Goal: Task Accomplishment & Management: Use online tool/utility

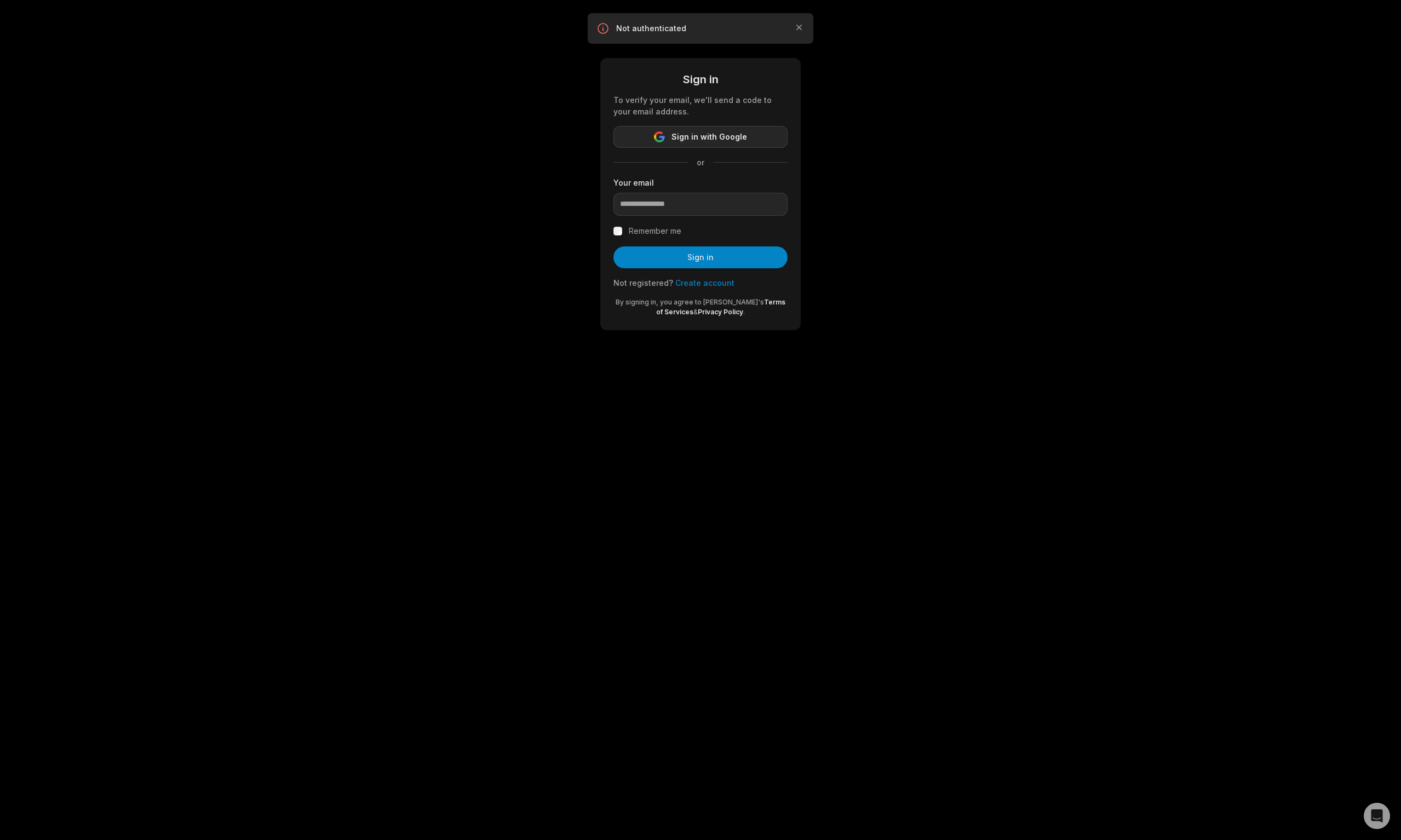
click at [674, 139] on span "Sign in with Google" at bounding box center [709, 136] width 76 height 13
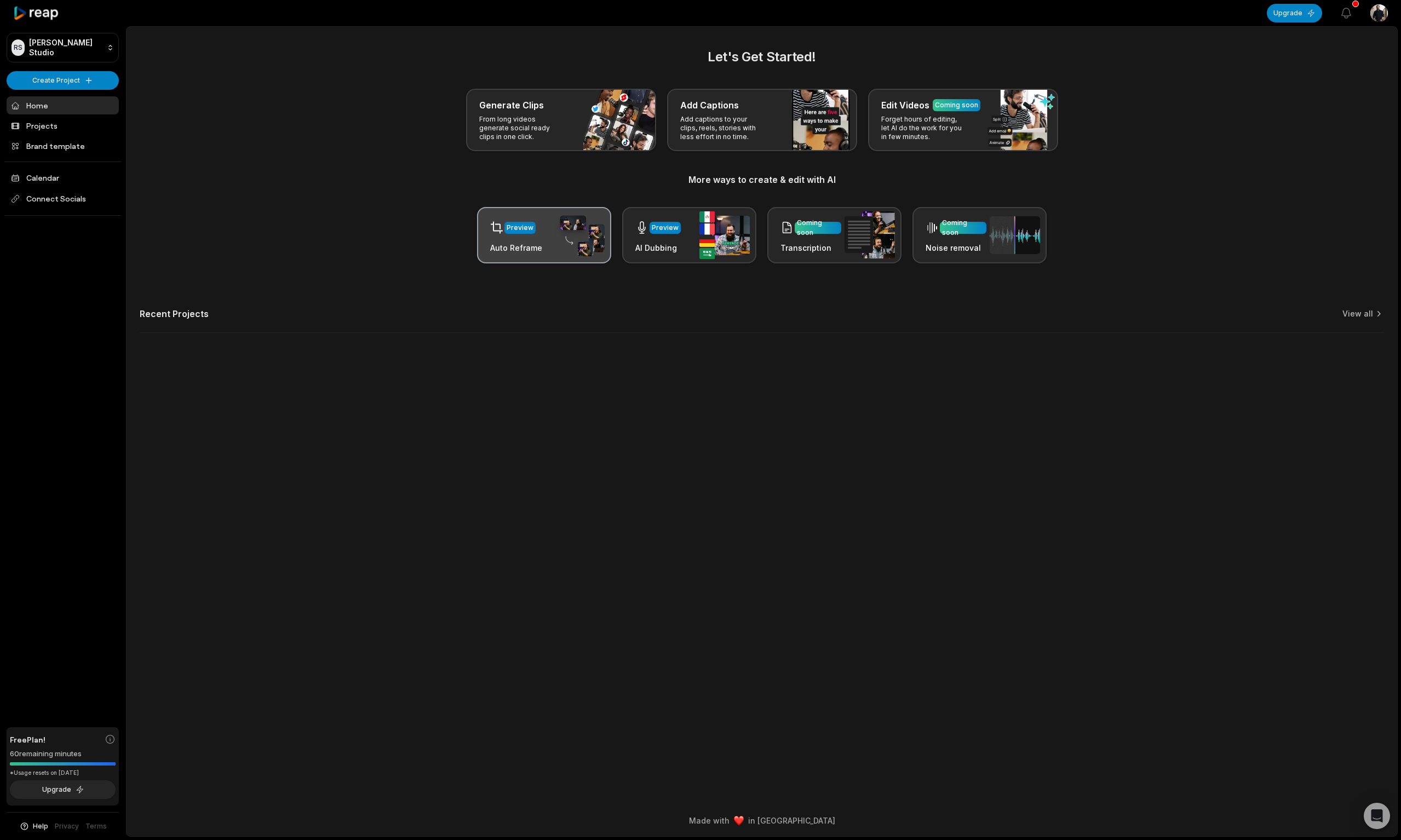
click at [504, 237] on div "Preview" at bounding box center [516, 227] width 52 height 22
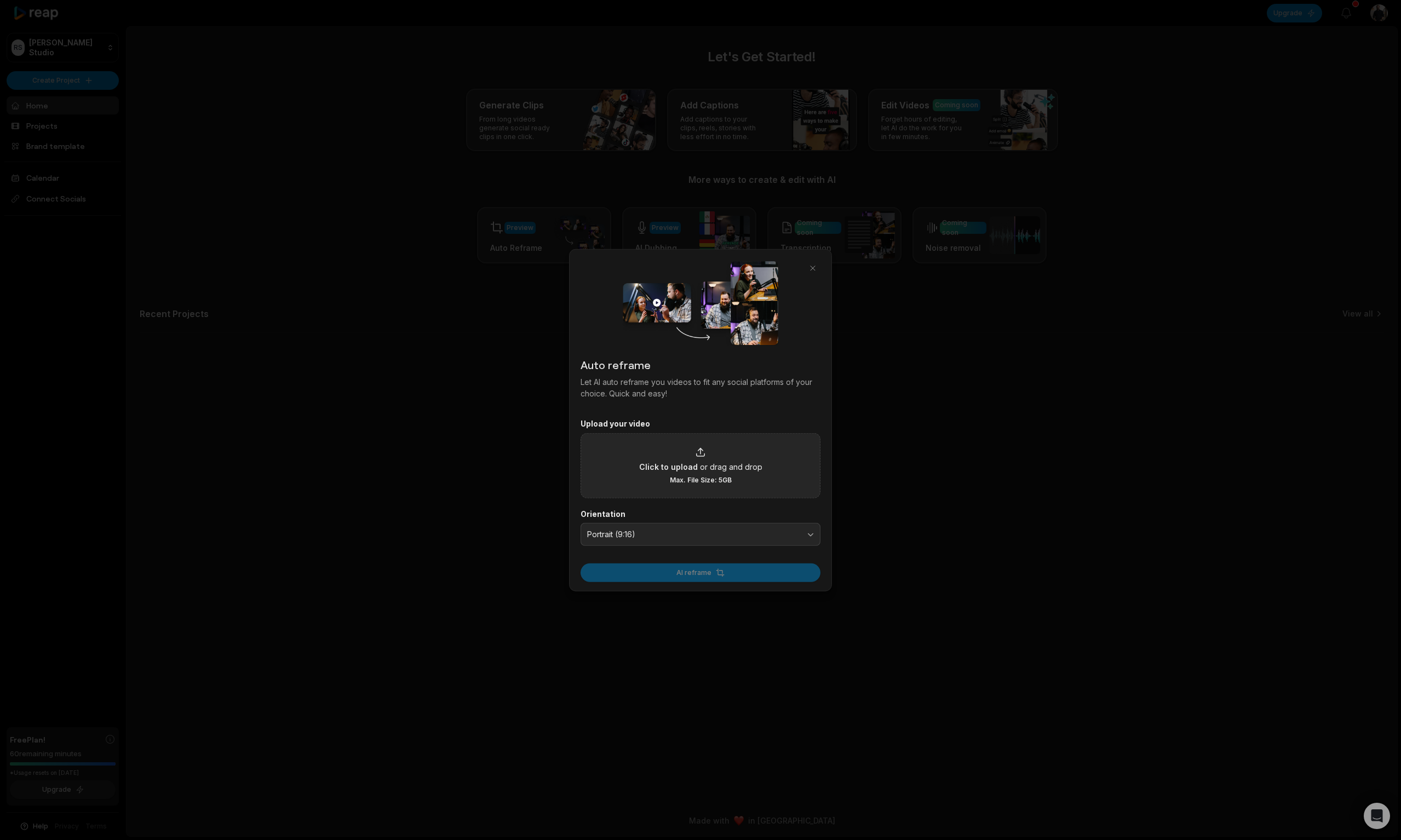
click at [709, 462] on span "or drag and drop" at bounding box center [732, 466] width 63 height 11
click at [0, 0] on input "Click to upload or drag and drop Max. File Size: 5GB" at bounding box center [0, 0] width 0 height 0
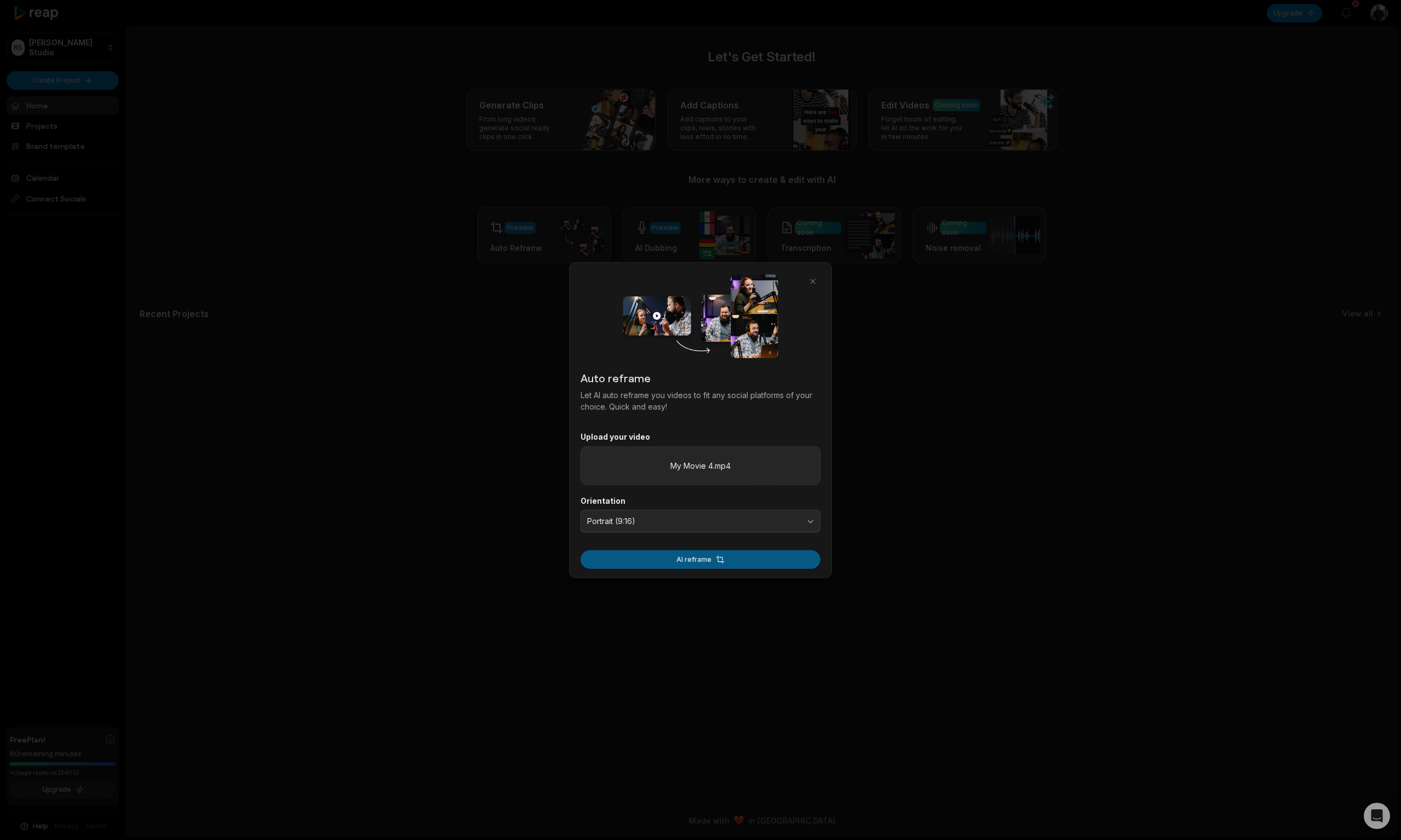
click at [691, 557] on button "AI reframe" at bounding box center [700, 559] width 240 height 18
click at [812, 279] on button "button" at bounding box center [813, 282] width 15 height 15
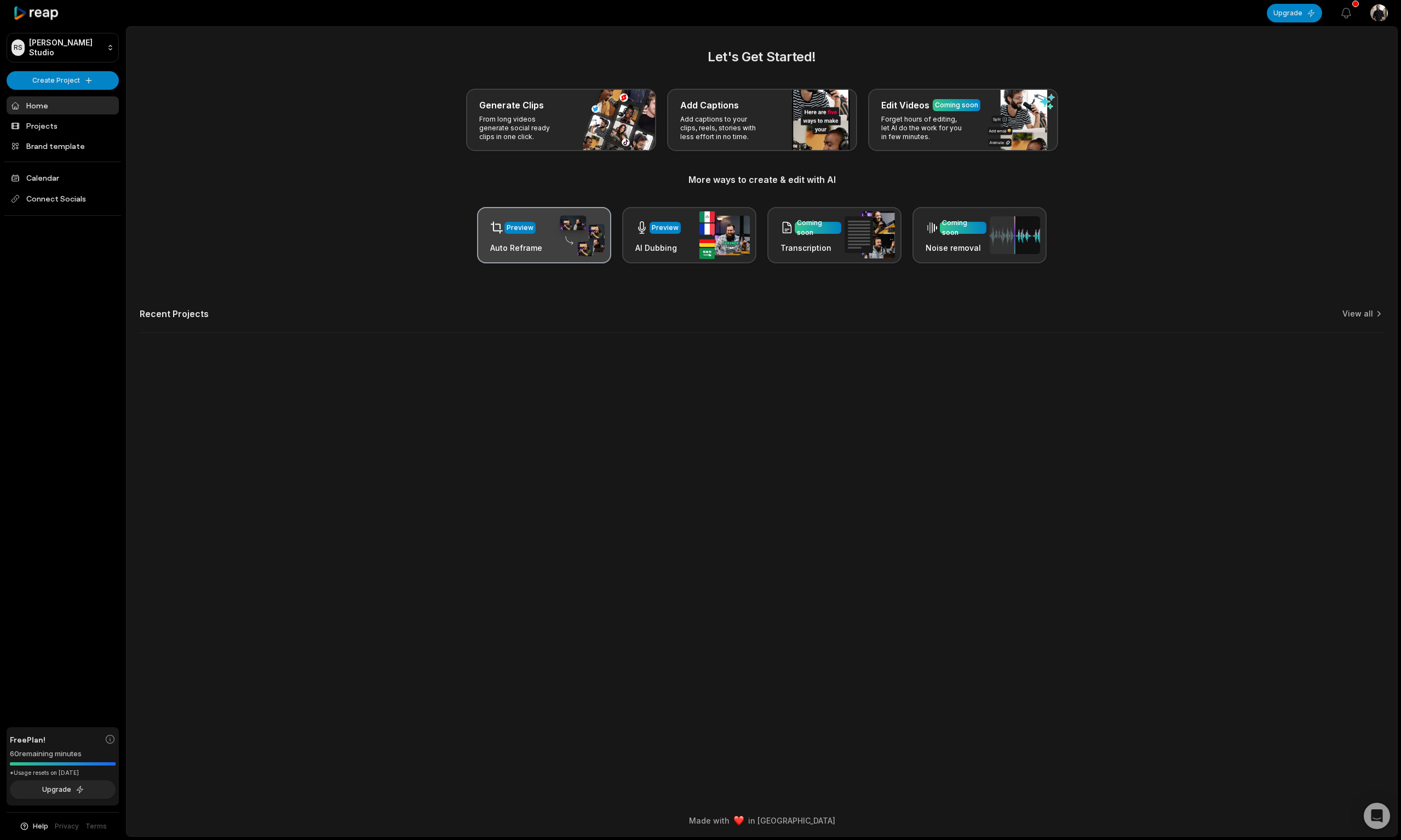
click at [575, 241] on img at bounding box center [580, 236] width 51 height 43
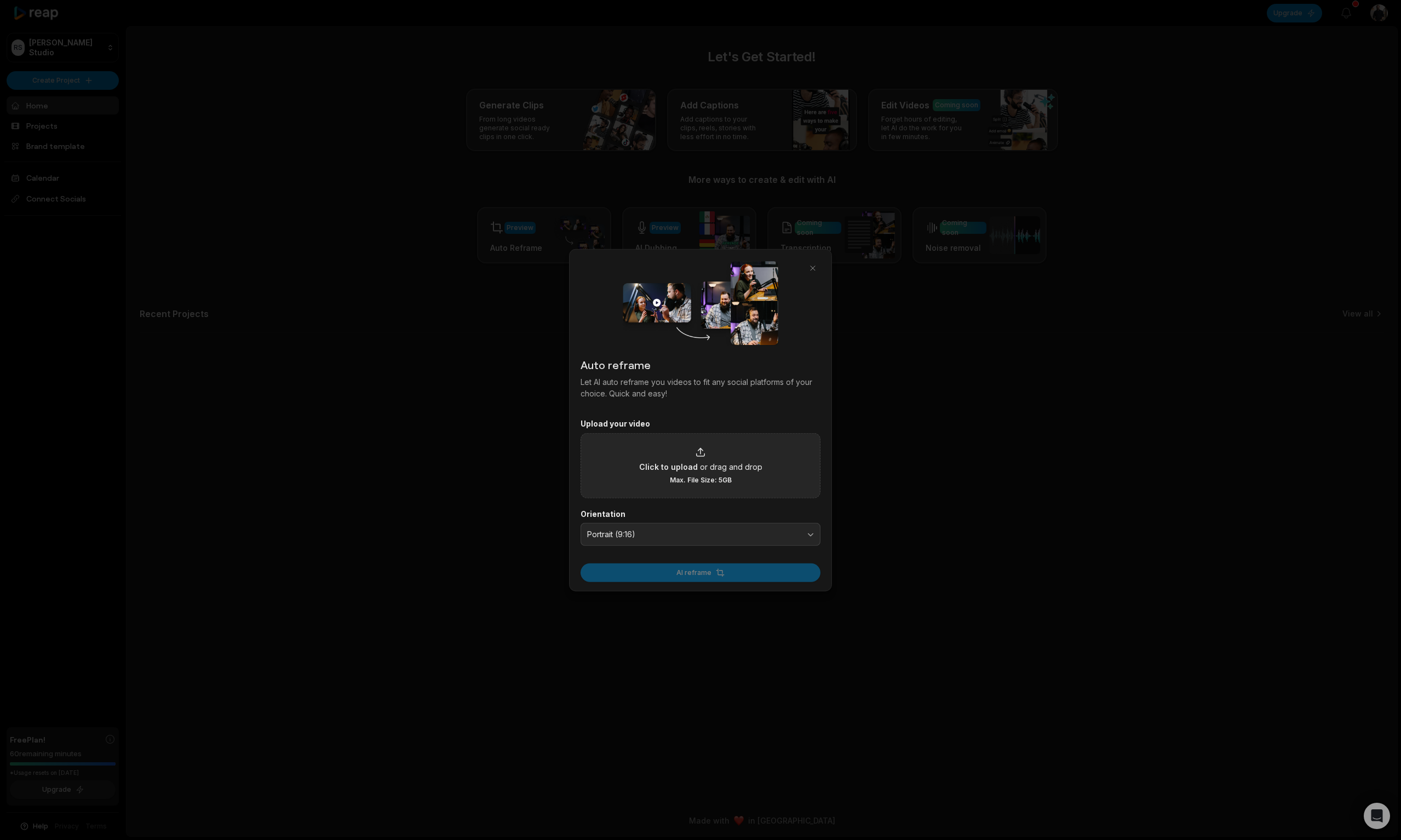
click at [715, 466] on span "or drag and drop" at bounding box center [732, 466] width 63 height 11
click at [0, 0] on input "Click to upload or drag and drop Max. File Size: 5GB" at bounding box center [0, 0] width 0 height 0
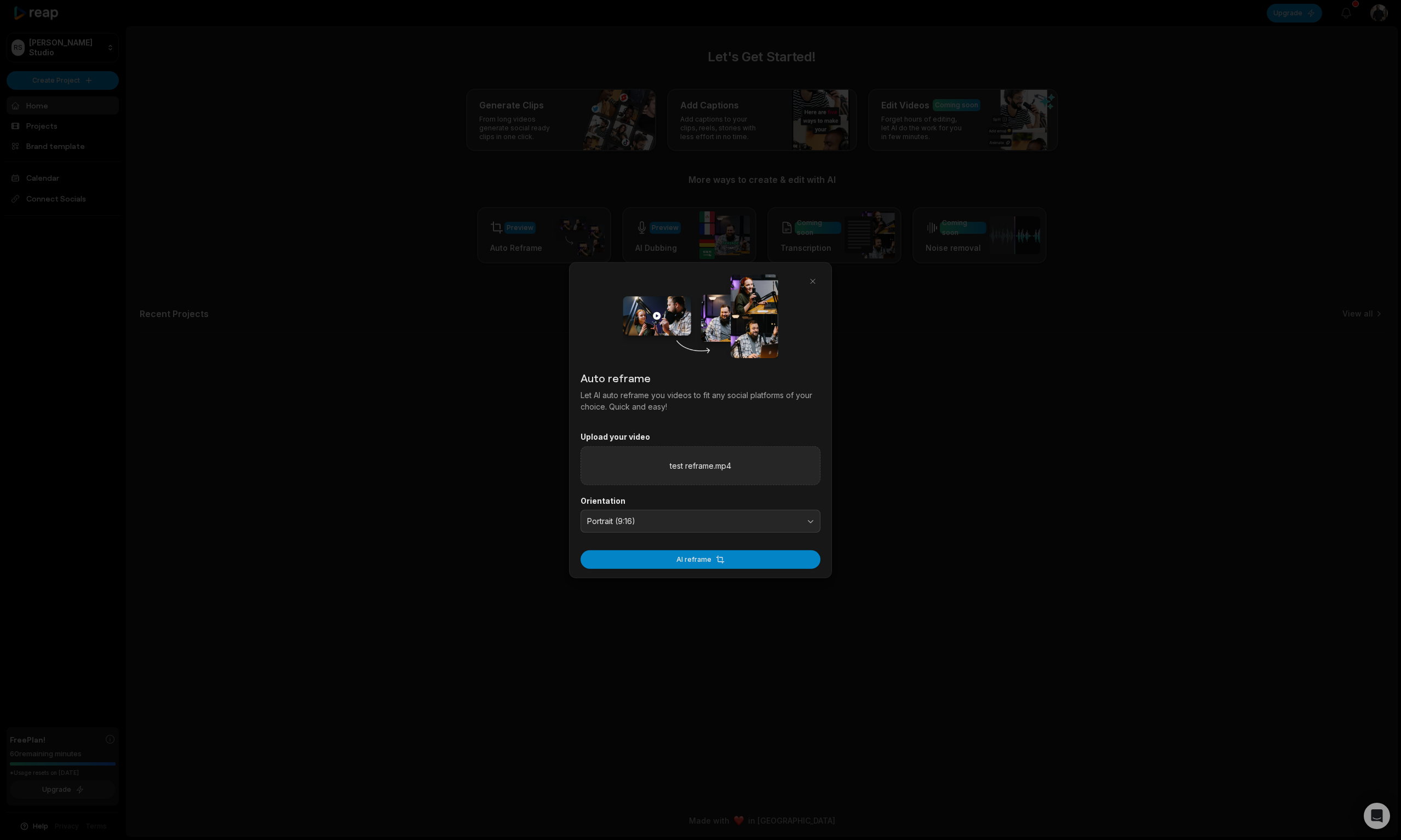
click at [709, 563] on button "AI reframe" at bounding box center [700, 559] width 240 height 18
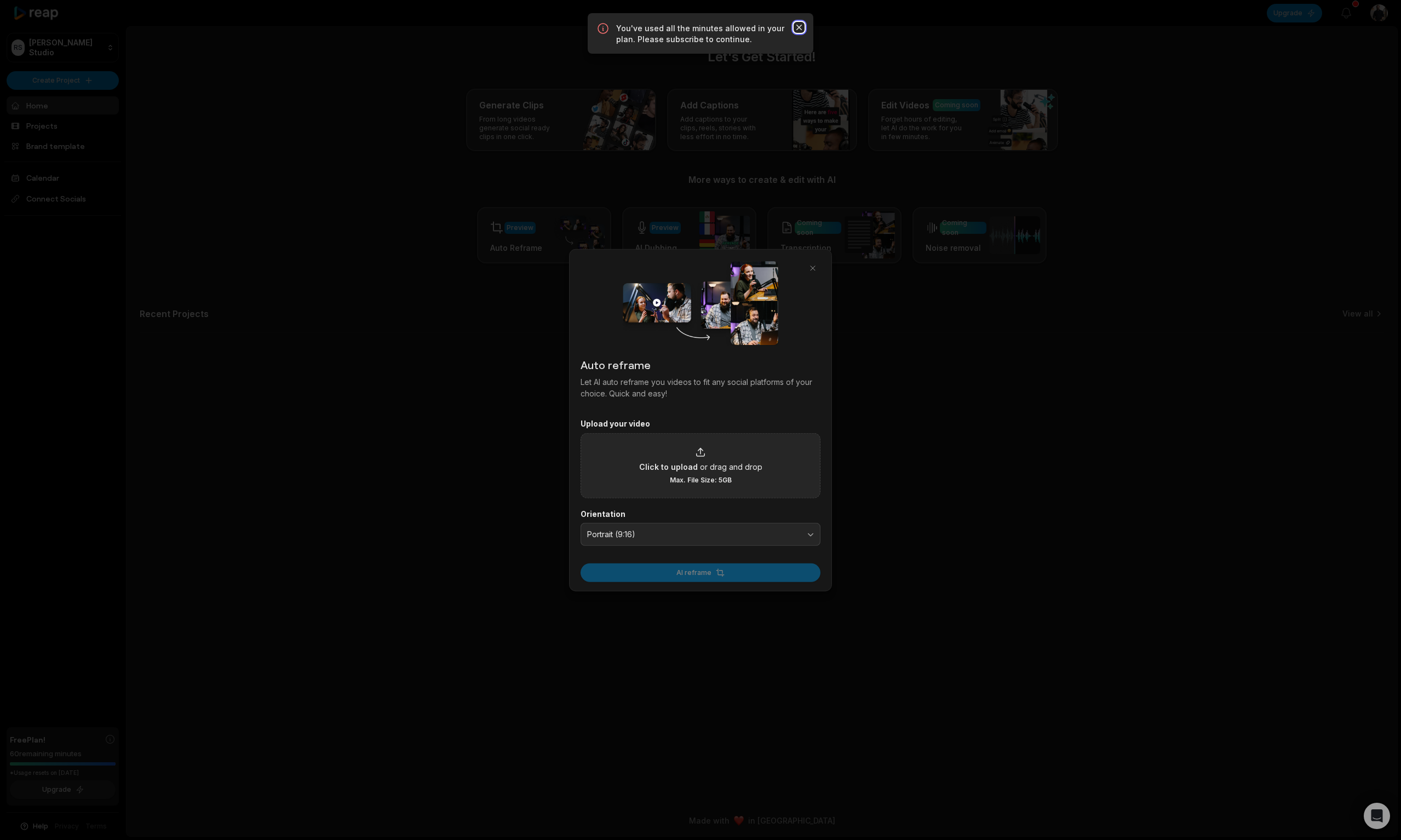
click at [801, 26] on icon "button" at bounding box center [799, 28] width 11 height 11
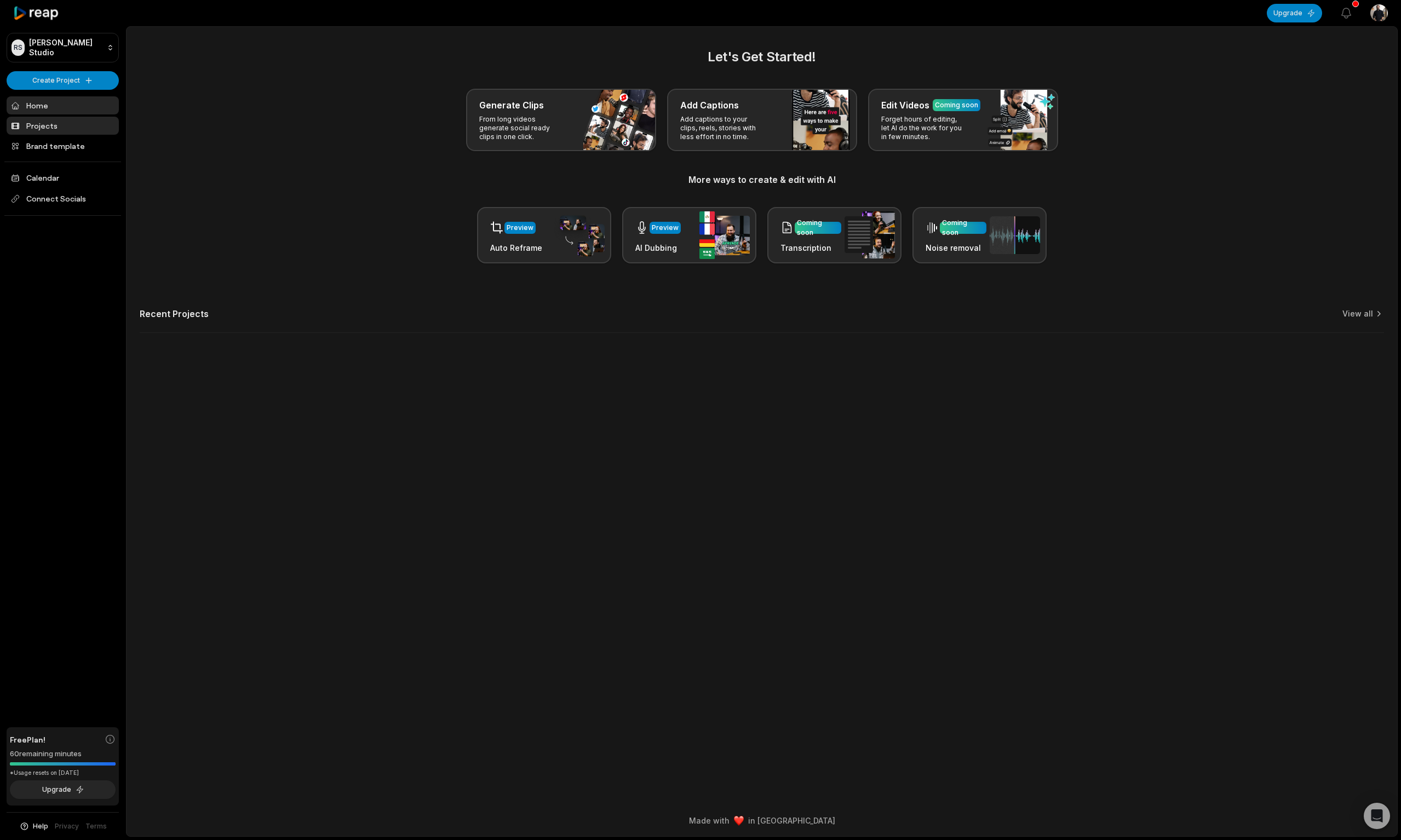
click at [50, 122] on link "Projects" at bounding box center [63, 126] width 113 height 18
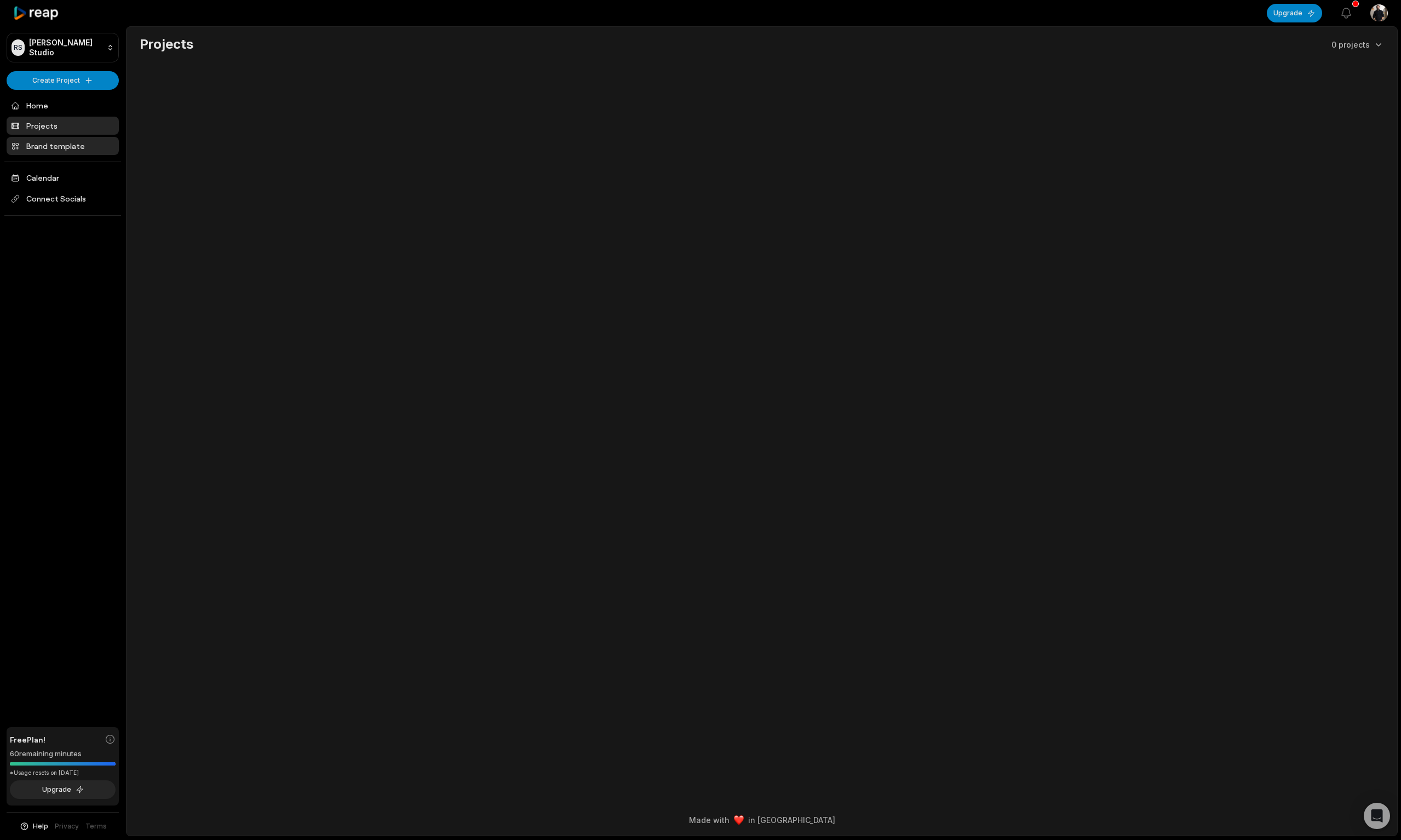
click at [47, 151] on link "Brand template" at bounding box center [63, 146] width 113 height 18
click at [53, 105] on link "Home" at bounding box center [63, 106] width 113 height 18
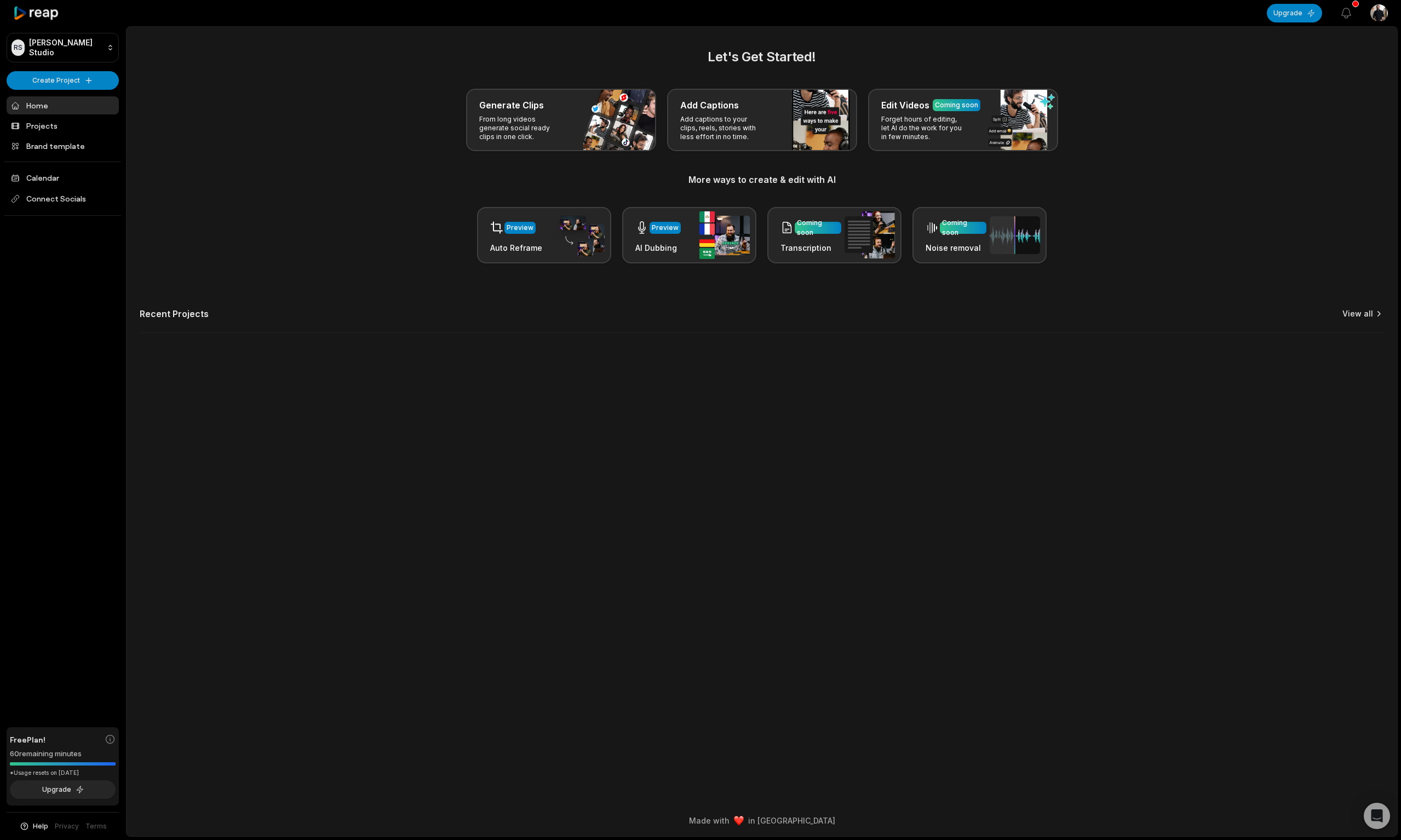
click at [1360, 312] on link "View all" at bounding box center [1358, 314] width 31 height 11
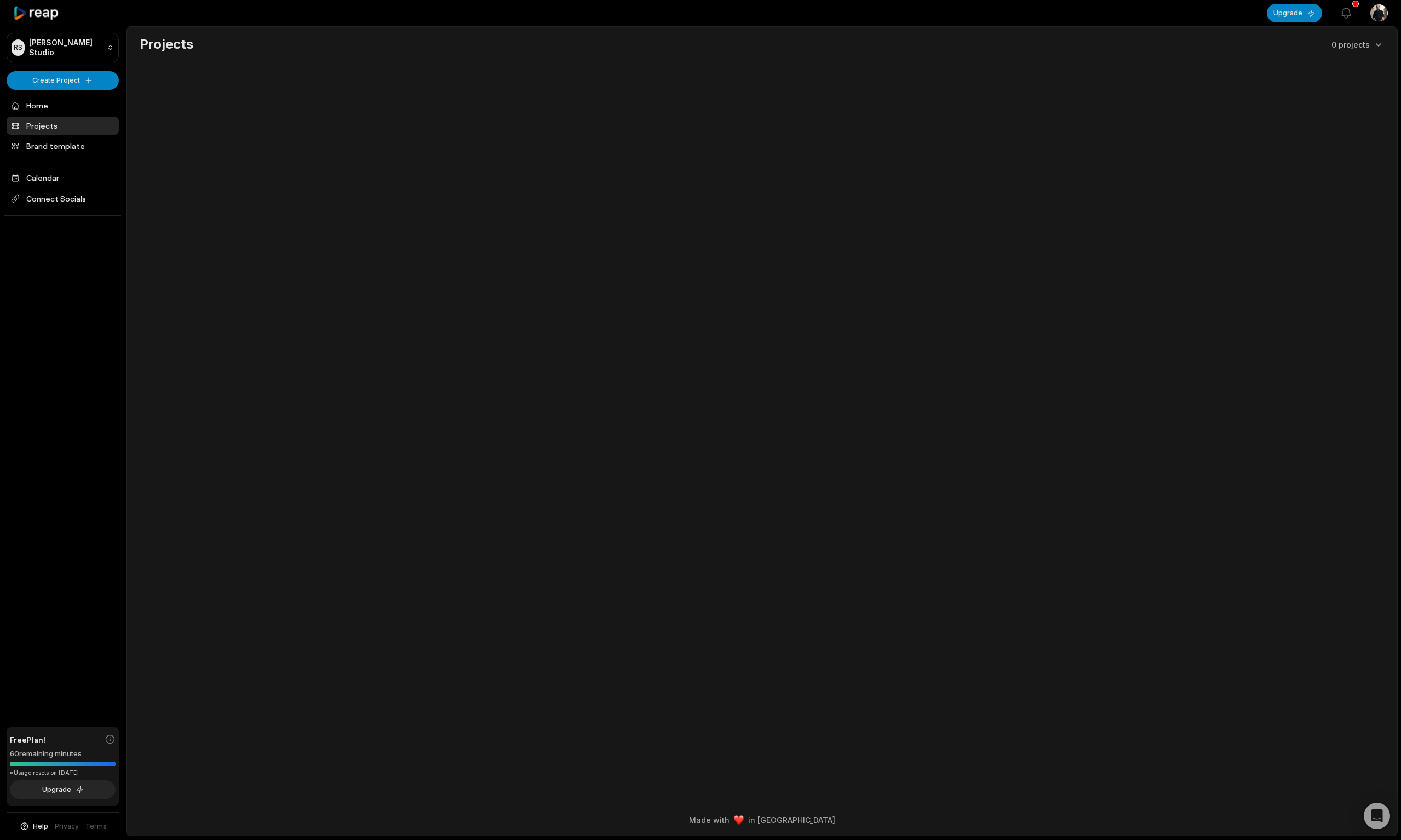
click at [47, 744] on div "Free Plan!" at bounding box center [63, 739] width 106 height 11
click at [49, 80] on html "RS Ryan's Studio Create Project Home Projects Brand template Calendar Connect S…" at bounding box center [700, 420] width 1401 height 840
click at [52, 106] on link "Create Clips" at bounding box center [62, 103] width 106 height 18
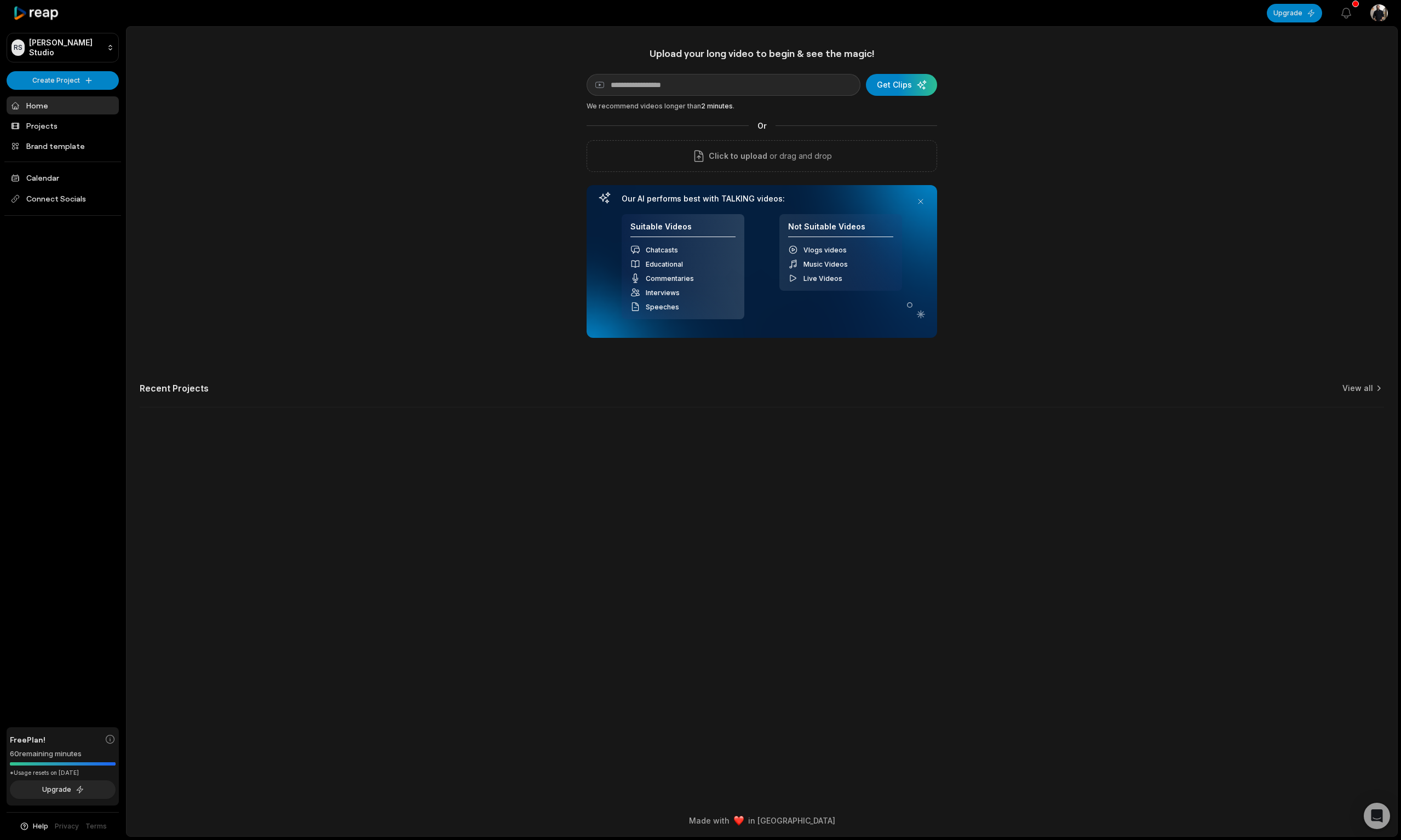
click at [48, 106] on link "Home" at bounding box center [63, 106] width 113 height 18
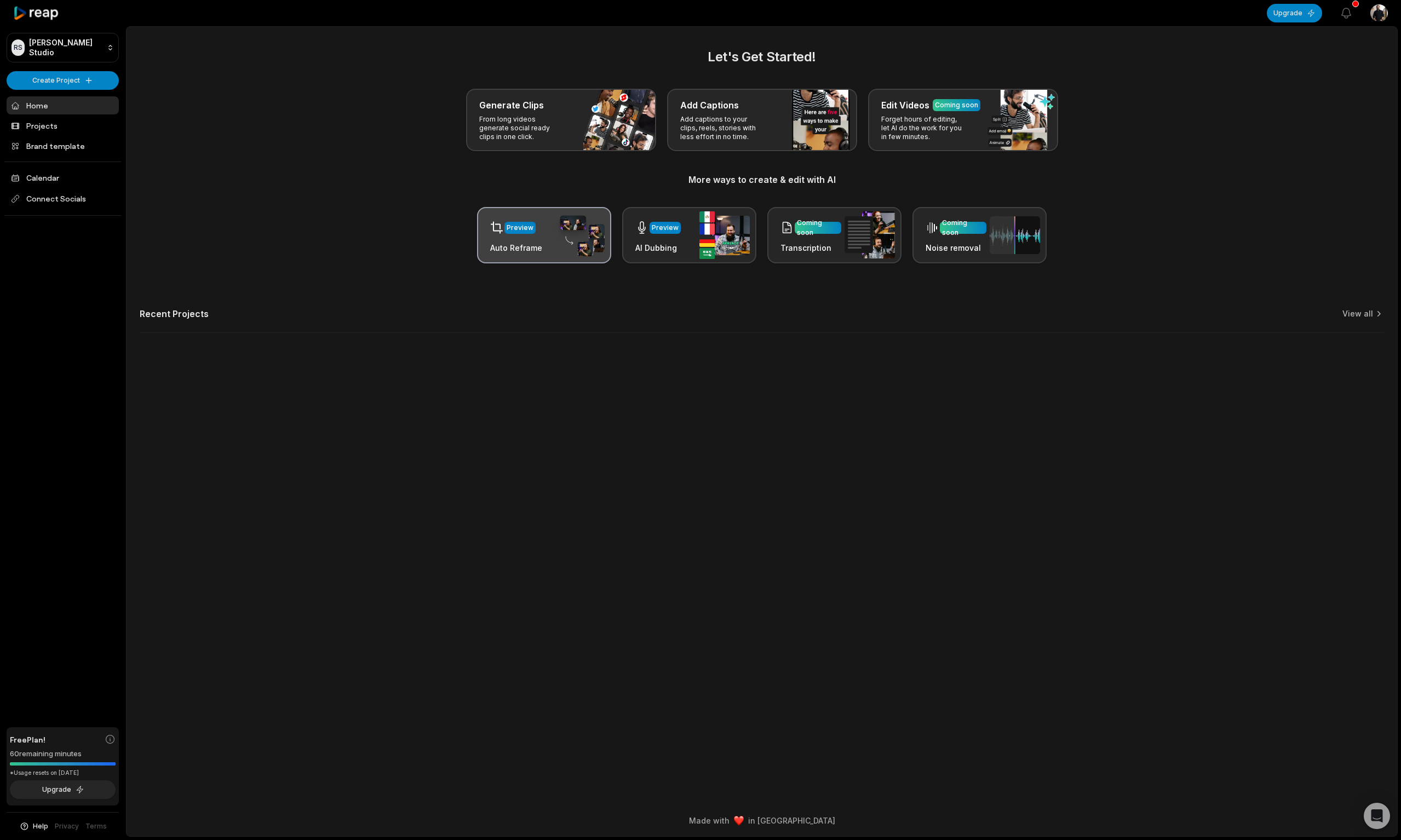
click at [531, 239] on div "Preview Auto Reframe" at bounding box center [516, 234] width 52 height 38
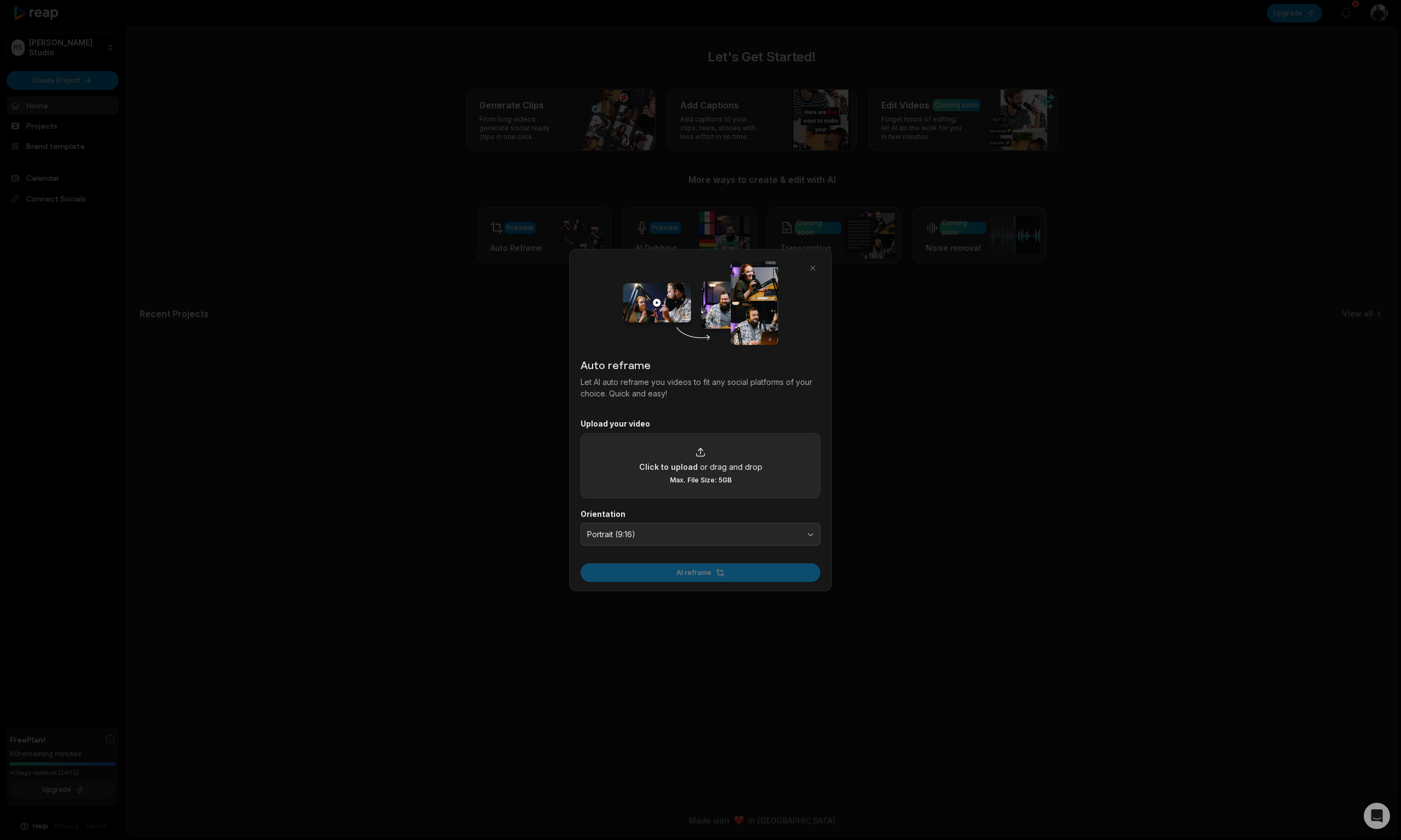
click at [693, 456] on div "Click to upload or drag and drop Max. File Size: 5GB" at bounding box center [701, 465] width 123 height 38
click at [0, 0] on input "Click to upload or drag and drop Max. File Size: 5GB" at bounding box center [0, 0] width 0 height 0
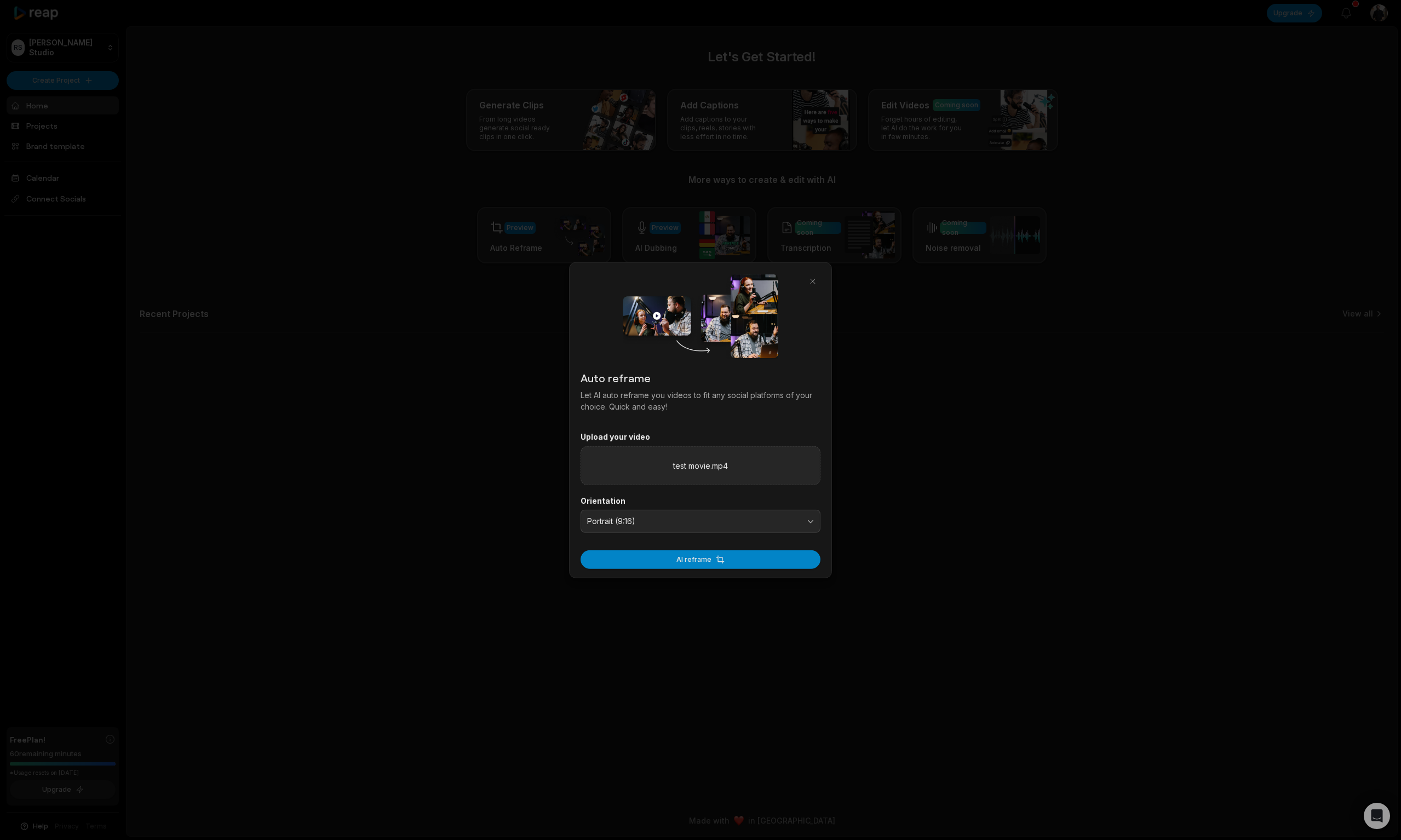
click at [700, 558] on button "AI reframe" at bounding box center [700, 559] width 240 height 18
click at [681, 34] on p "You've used all the minutes allowed in your plan. Please subscribe to continue." at bounding box center [700, 34] width 169 height 22
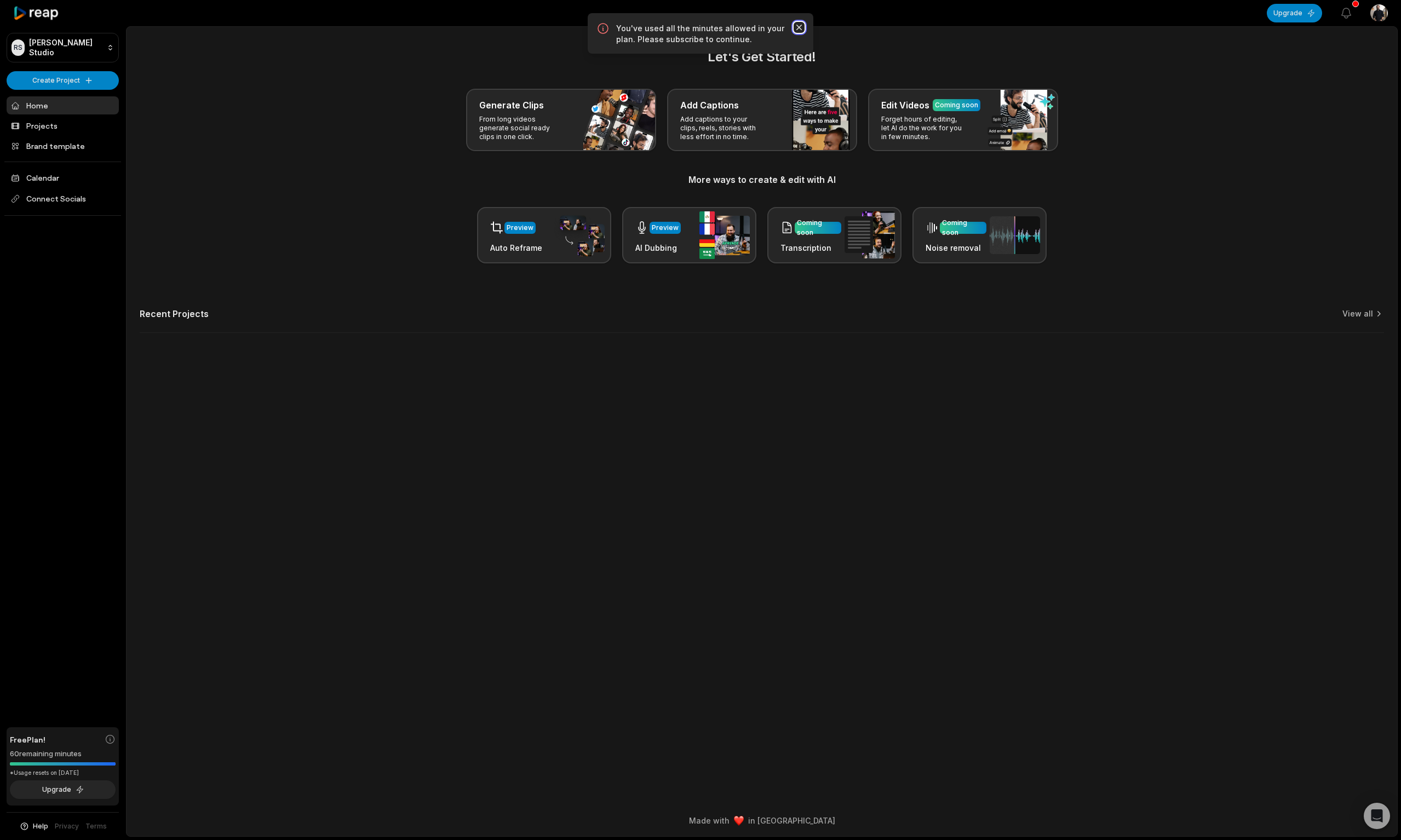
click at [800, 24] on icon "button" at bounding box center [799, 28] width 11 height 11
click at [48, 790] on button "Upgrade" at bounding box center [63, 789] width 106 height 18
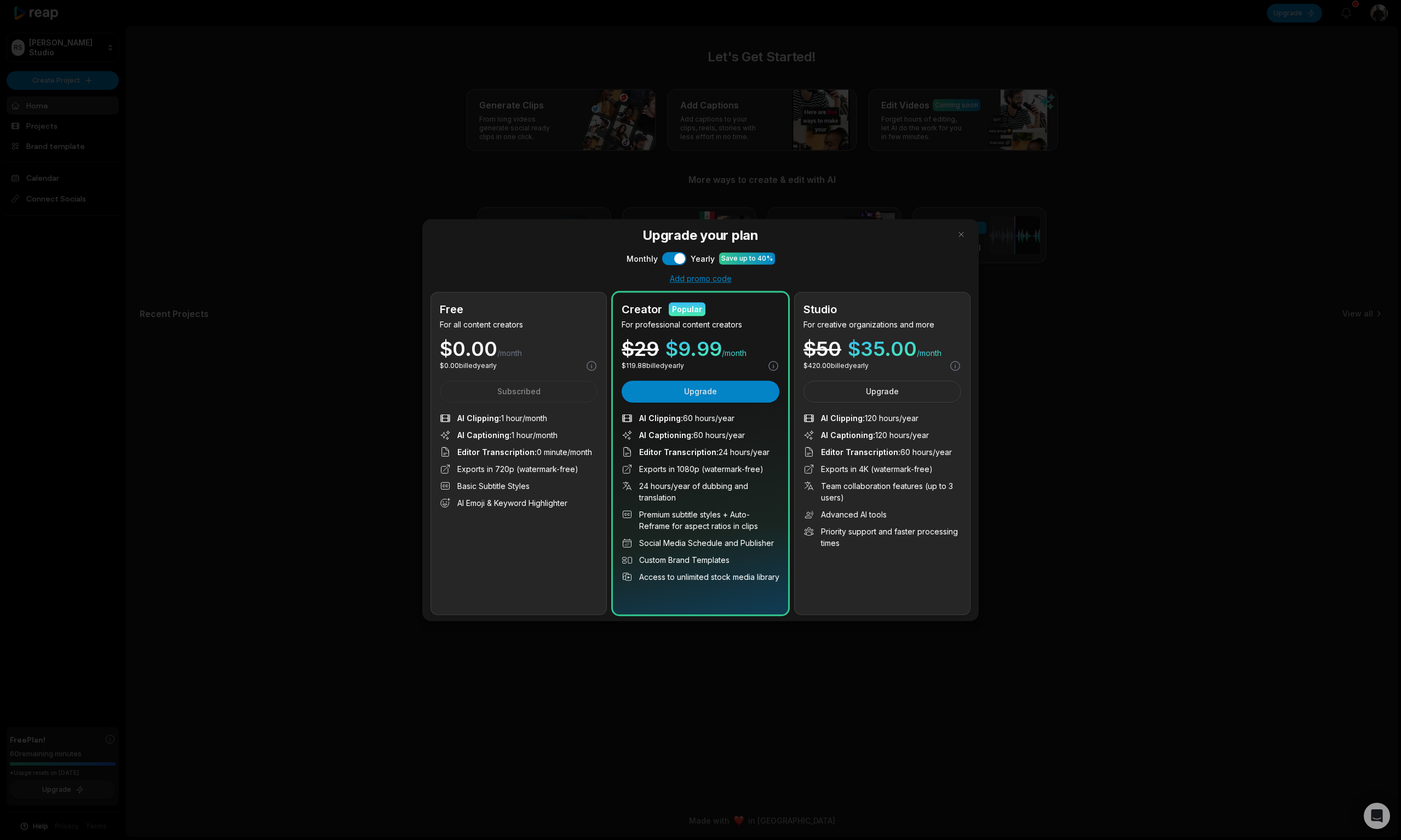
click at [499, 443] on ul "AI Clipping : 1 hour/month AI Captioning : 1 hour/month Editor Transcription : …" at bounding box center [519, 460] width 158 height 96
click at [671, 255] on button "Use setting" at bounding box center [674, 258] width 24 height 13
click at [532, 509] on div "Free For all content creators $ 0.00 /month $ 0.00 billed monthly Subscribed AI…" at bounding box center [519, 453] width 175 height 322
click at [513, 468] on li "Exports in 720p (watermark-free)" at bounding box center [519, 469] width 158 height 11
click at [695, 387] on button "Upgrade" at bounding box center [701, 391] width 158 height 22
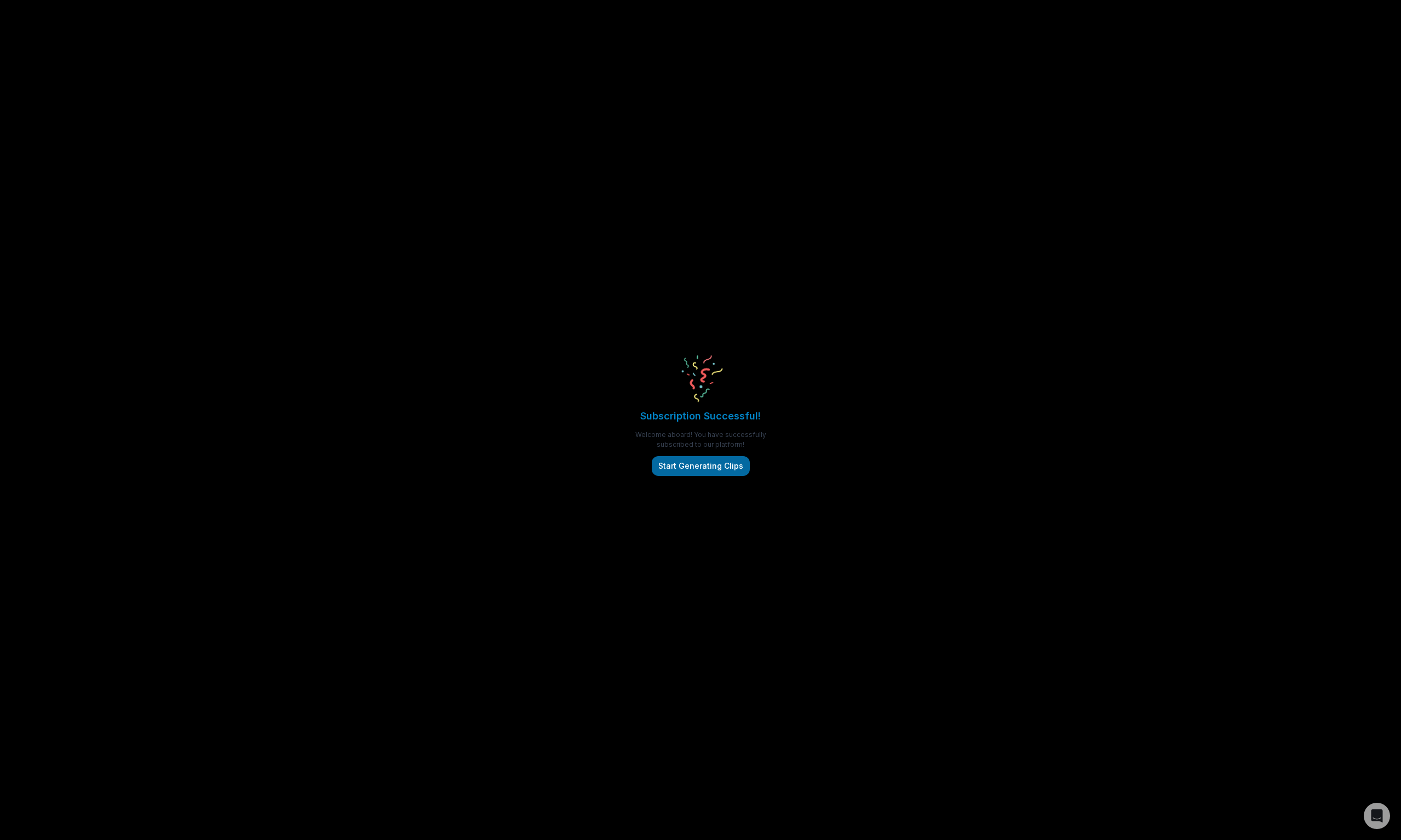
click at [703, 469] on button "Start Generating Clips" at bounding box center [701, 466] width 98 height 20
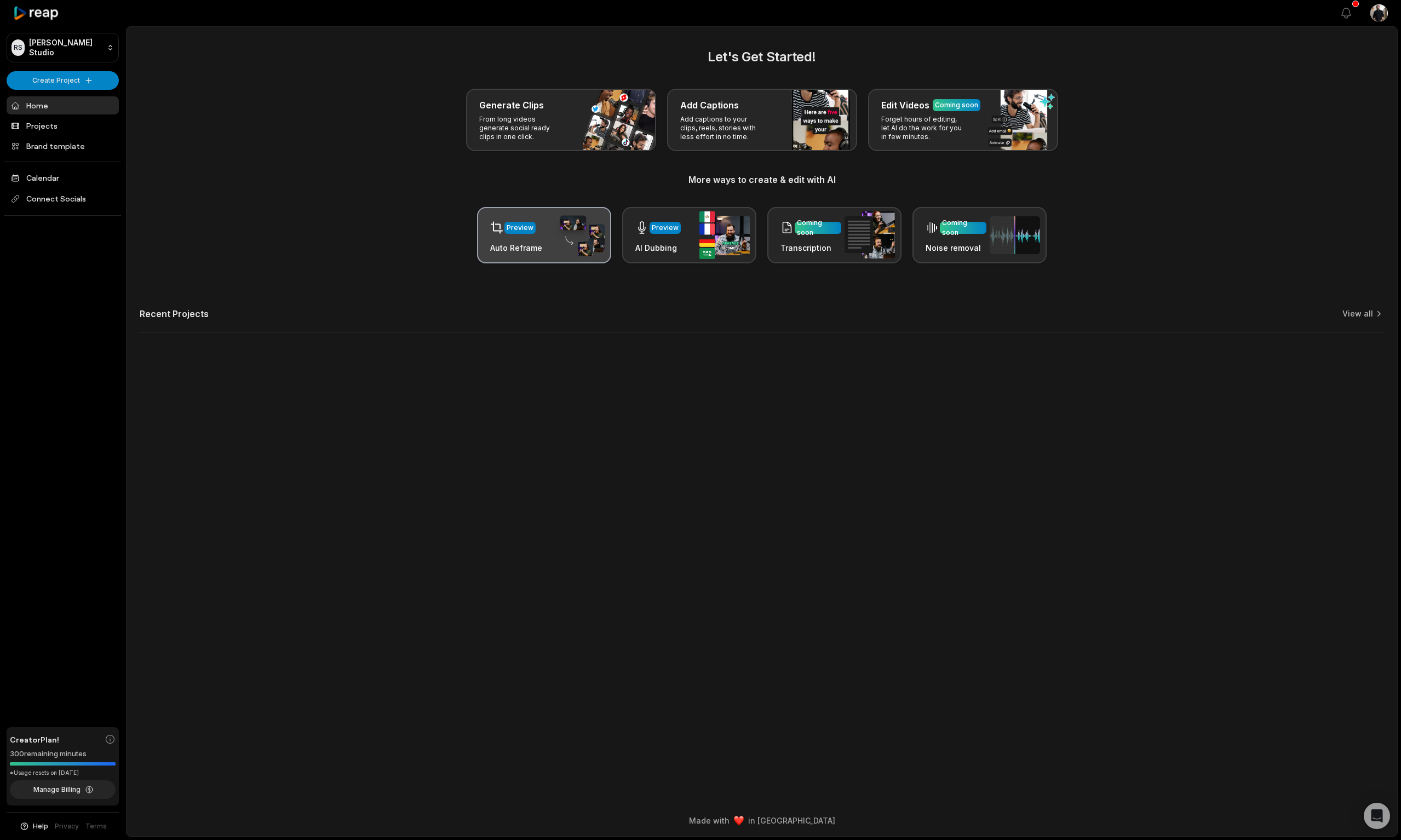
click at [525, 226] on div "Preview" at bounding box center [519, 227] width 27 height 10
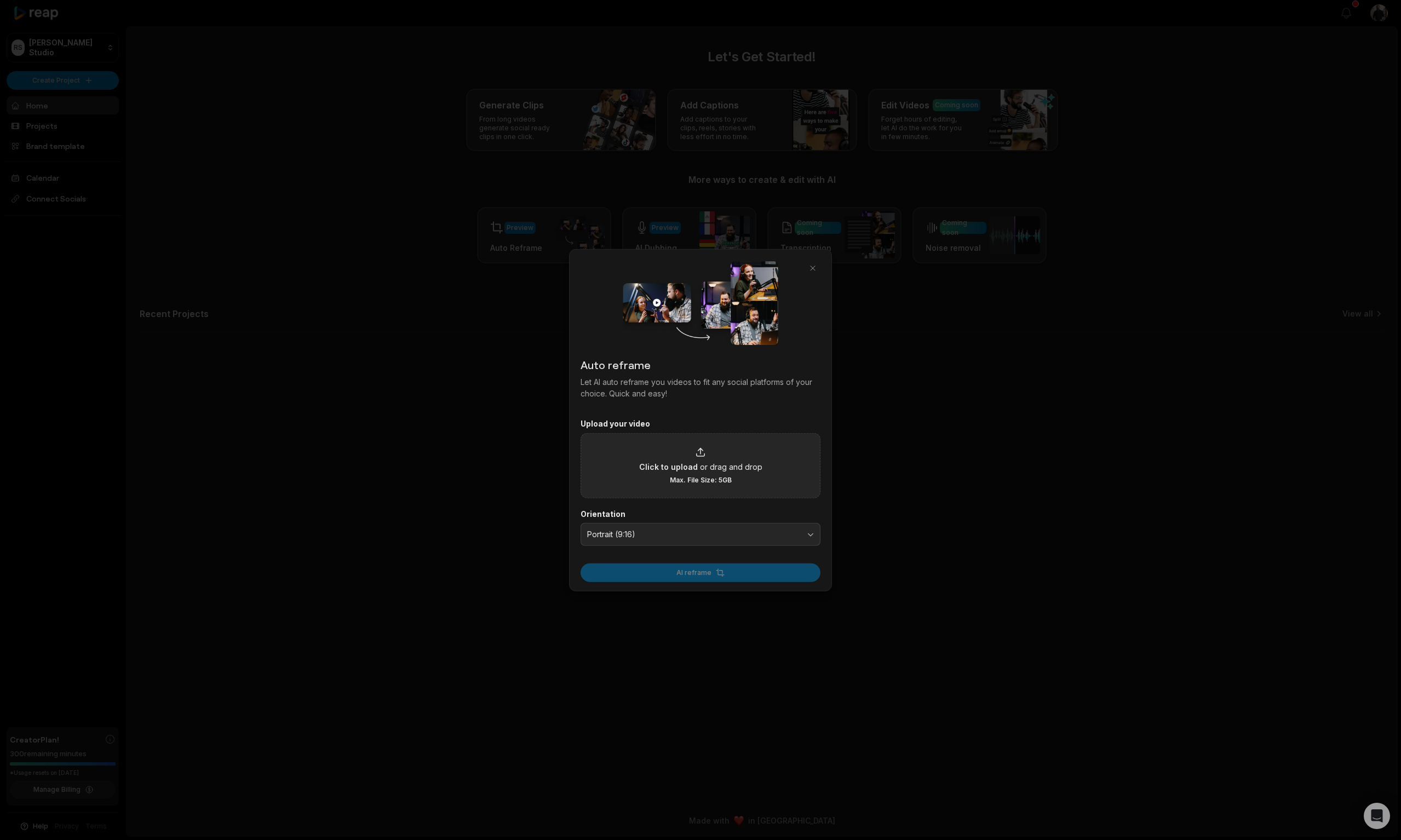
click at [696, 474] on div "Click to upload or drag and drop Max. File Size: 5GB" at bounding box center [701, 465] width 123 height 38
click at [0, 0] on input "Click to upload or drag and drop Max. File Size: 5GB" at bounding box center [0, 0] width 0 height 0
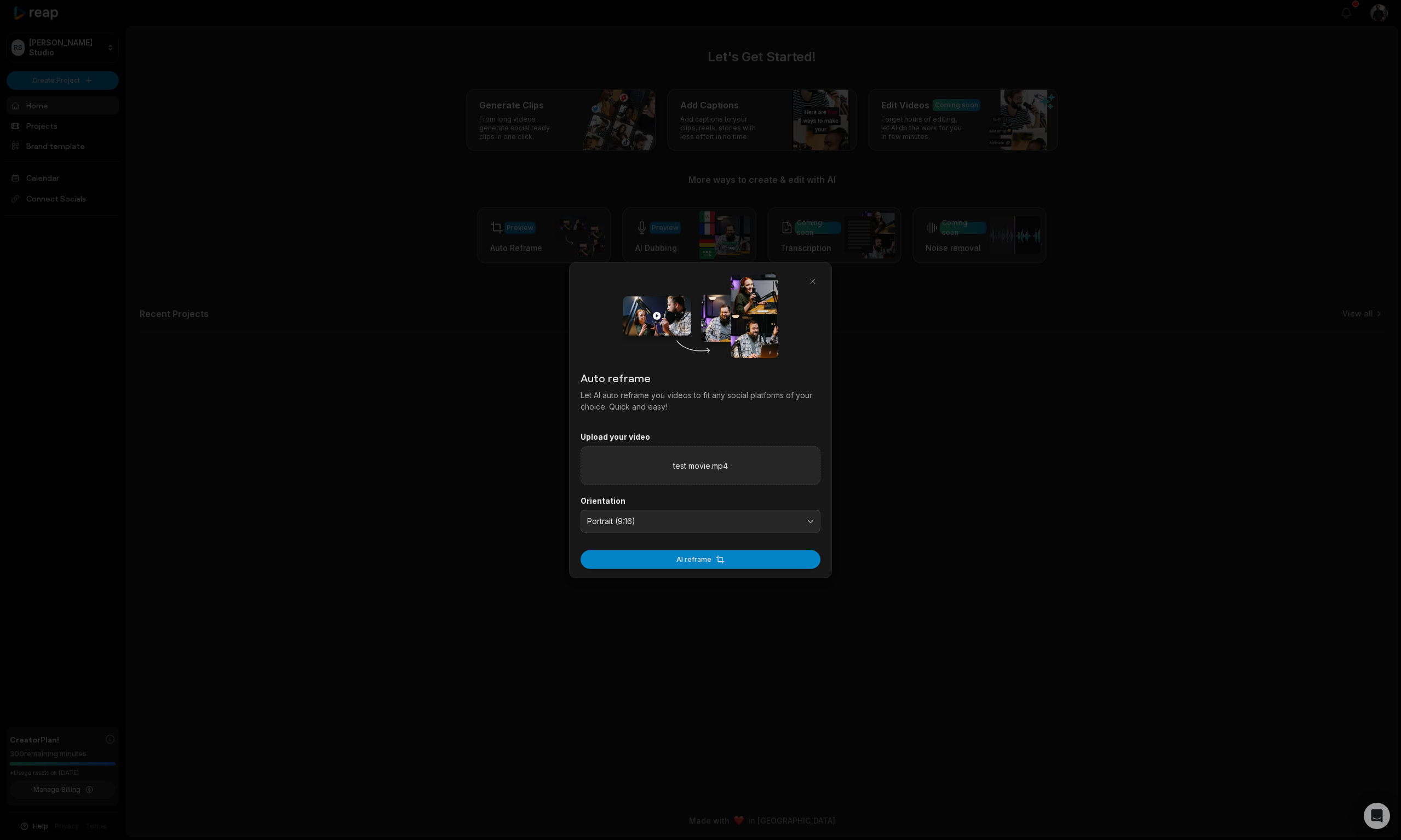
drag, startPoint x: 710, startPoint y: 558, endPoint x: 768, endPoint y: 564, distance: 58.3
click at [710, 558] on button "AI reframe" at bounding box center [700, 559] width 240 height 18
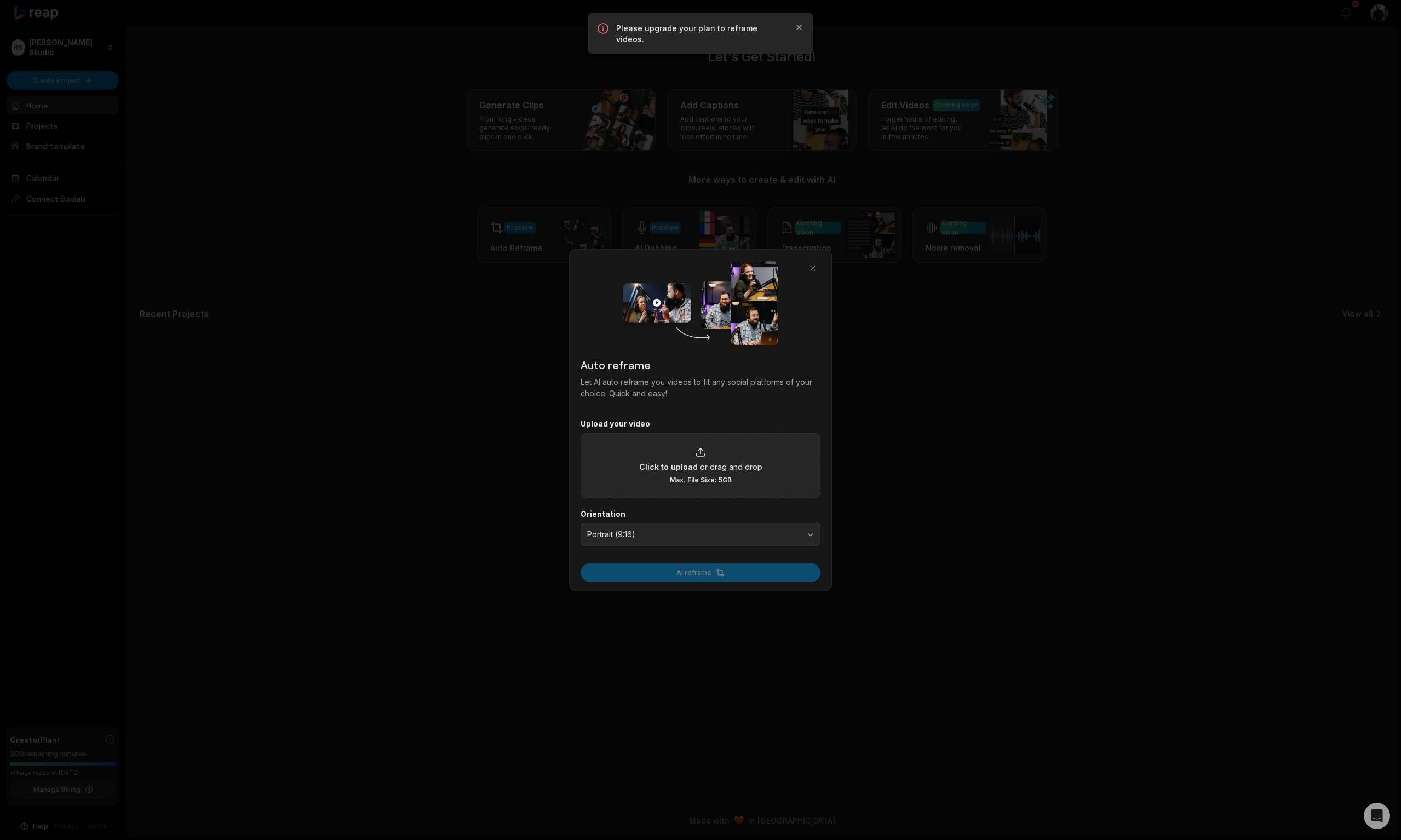
click at [760, 30] on p "Please upgrade your plan to reframe videos." at bounding box center [700, 34] width 169 height 22
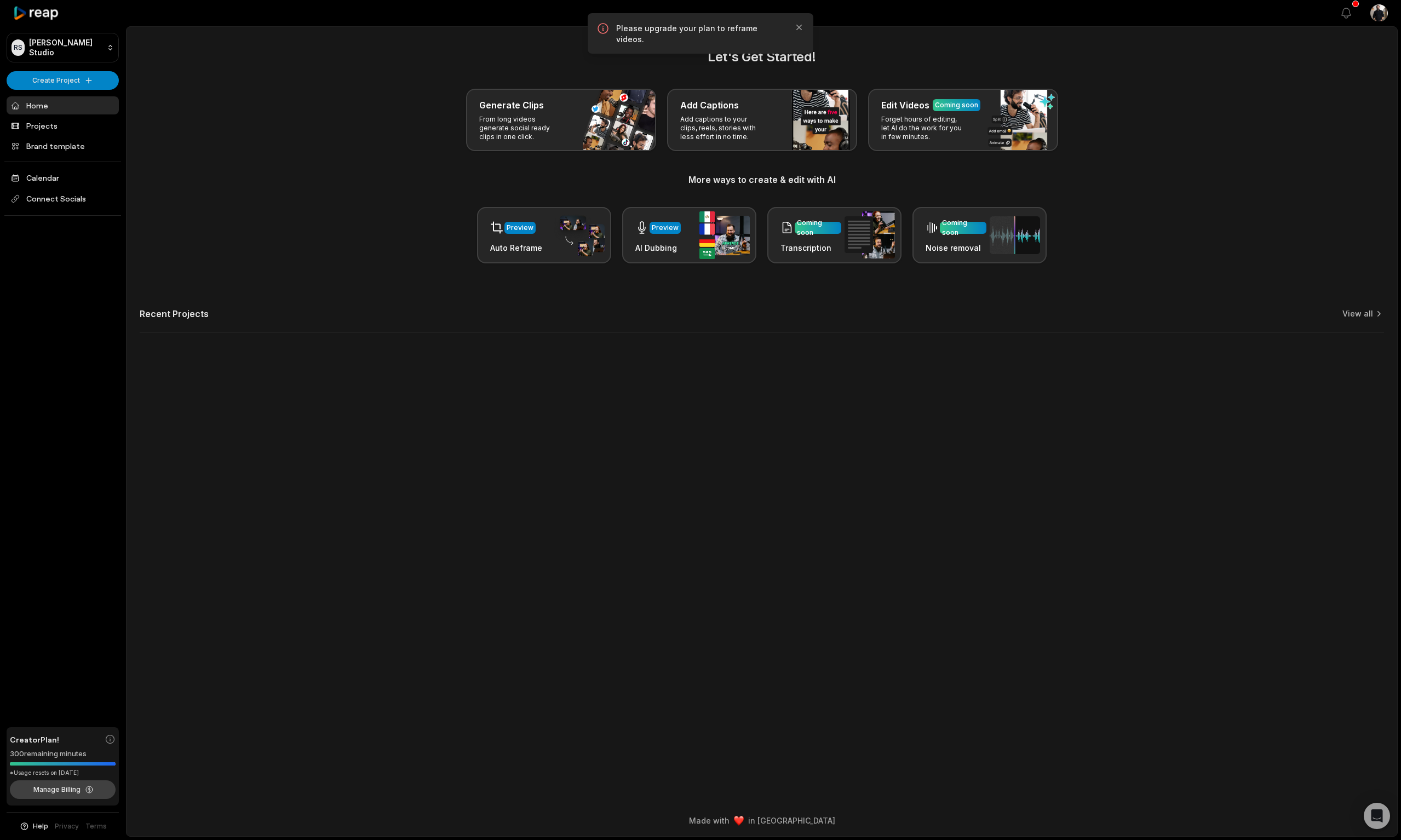
click at [63, 793] on button "Manage Billing" at bounding box center [63, 789] width 106 height 18
click at [55, 787] on button "Manage Billing" at bounding box center [63, 789] width 106 height 18
click at [45, 14] on icon at bounding box center [36, 13] width 47 height 15
click at [86, 789] on button "Manage Billing" at bounding box center [63, 789] width 106 height 18
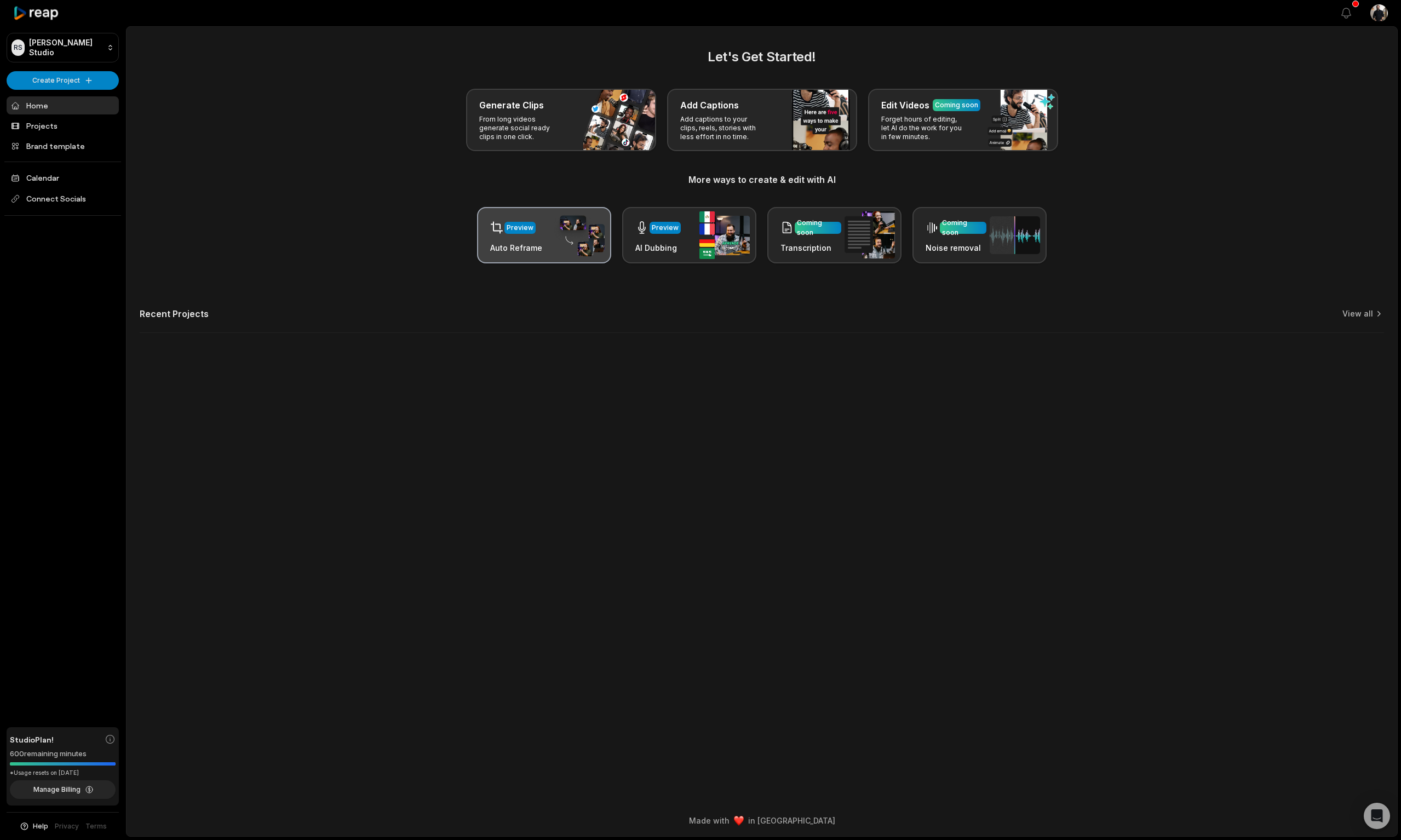
click at [604, 216] on div "Preview Auto Reframe" at bounding box center [544, 235] width 134 height 57
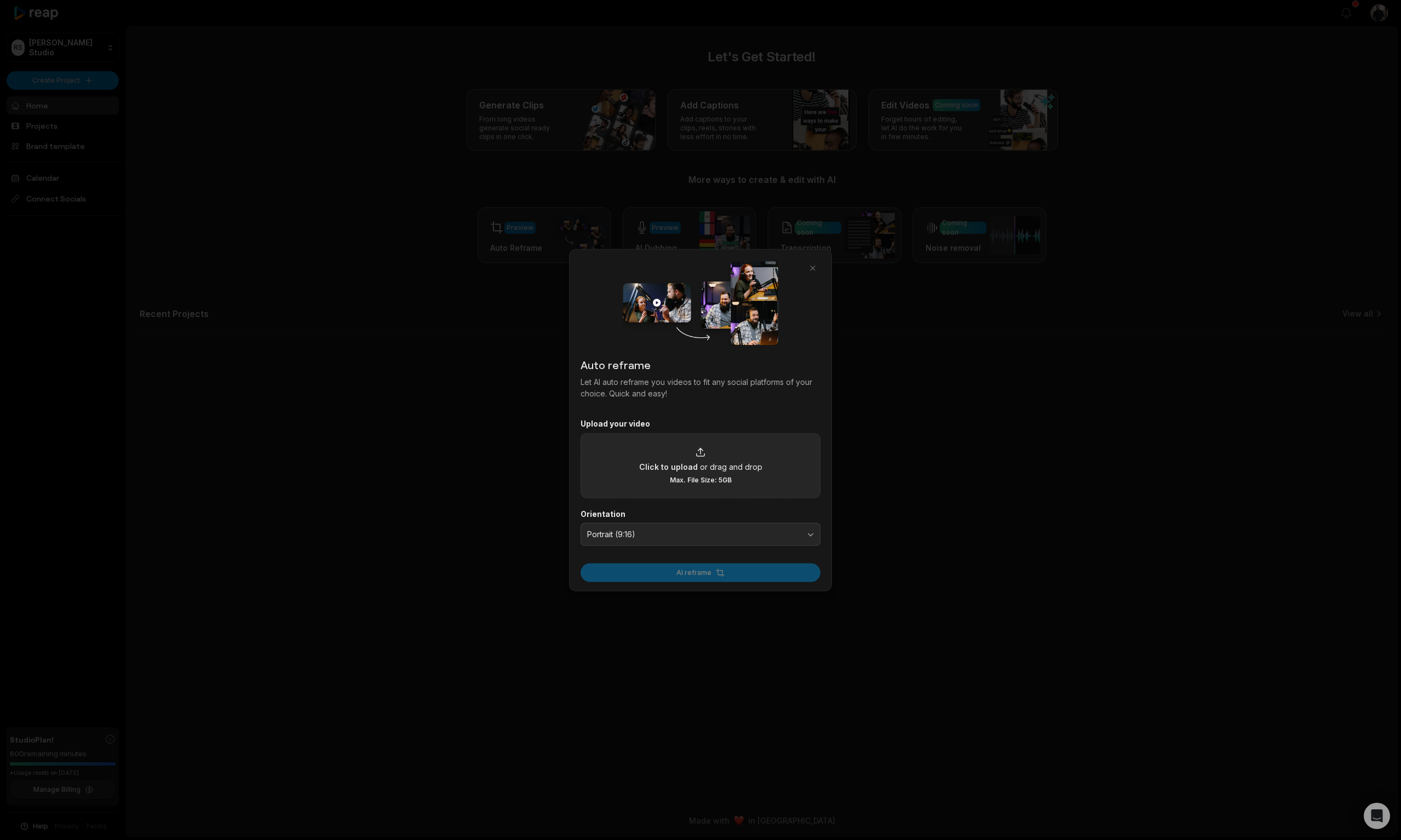
click at [677, 472] on div "Click to upload or drag and drop Max. File Size: 5GB" at bounding box center [701, 465] width 123 height 38
click at [0, 0] on input "Click to upload or drag and drop Max. File Size: 5GB" at bounding box center [0, 0] width 0 height 0
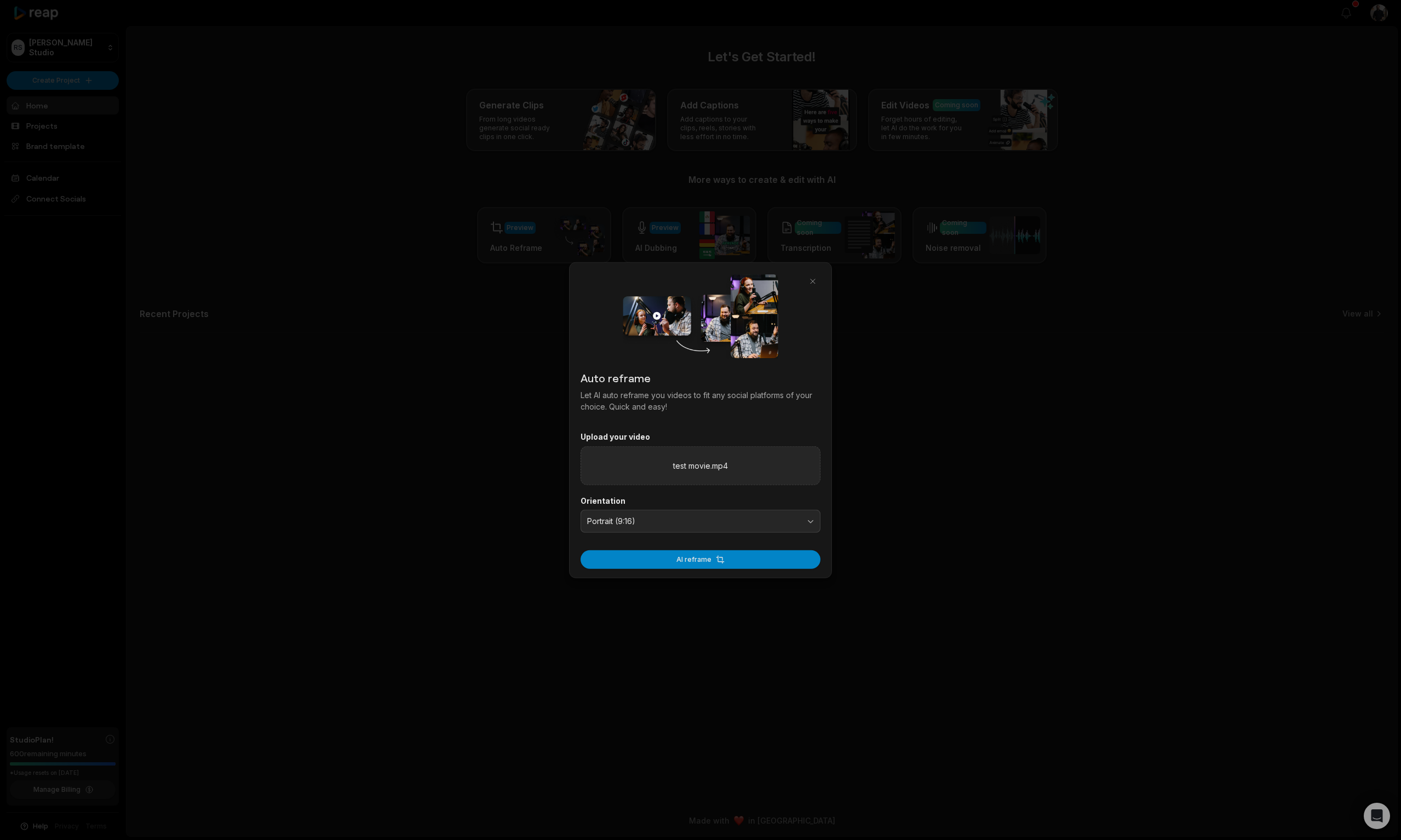
click at [681, 562] on button "AI reframe" at bounding box center [700, 559] width 240 height 18
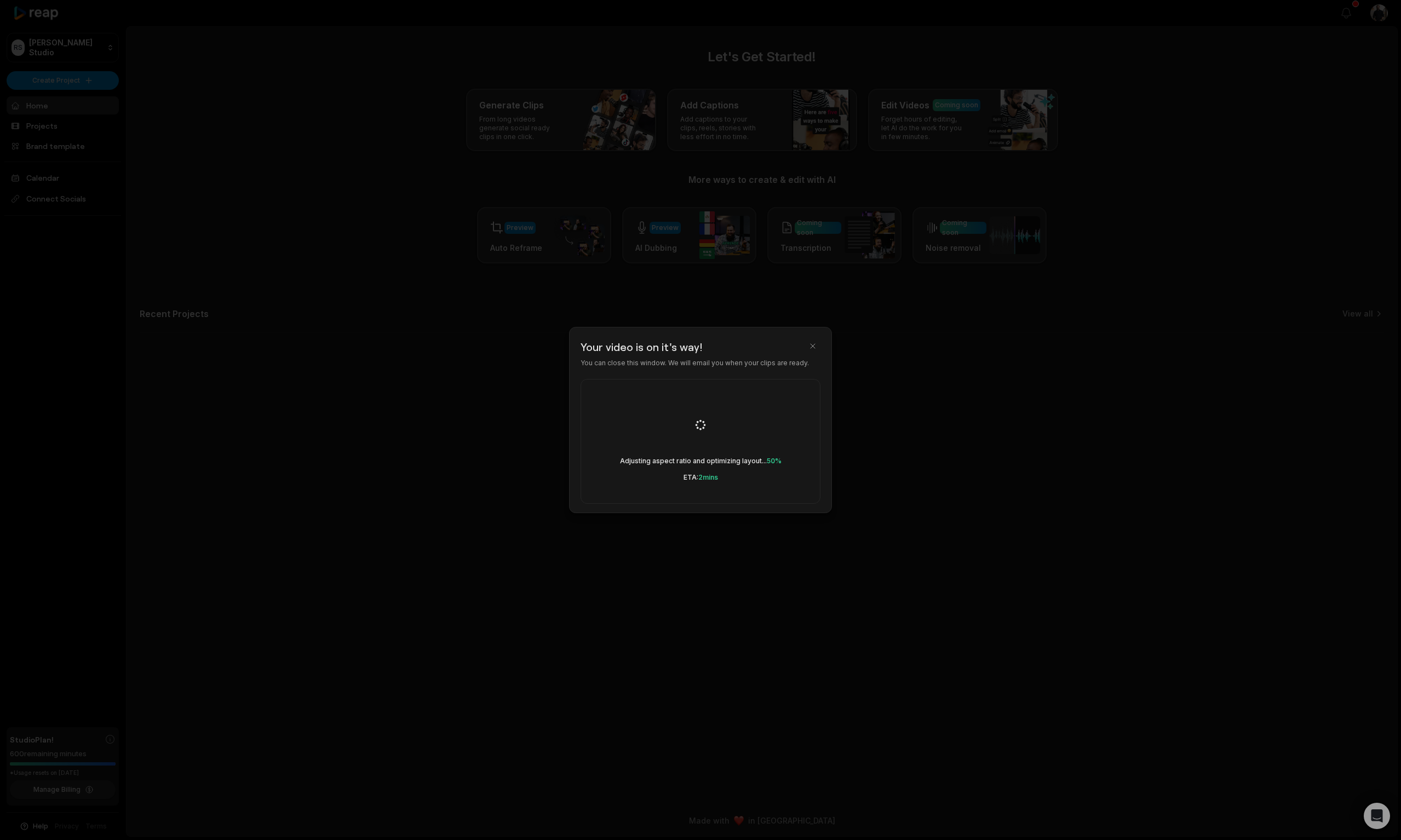
click at [812, 345] on button "button" at bounding box center [813, 346] width 15 height 15
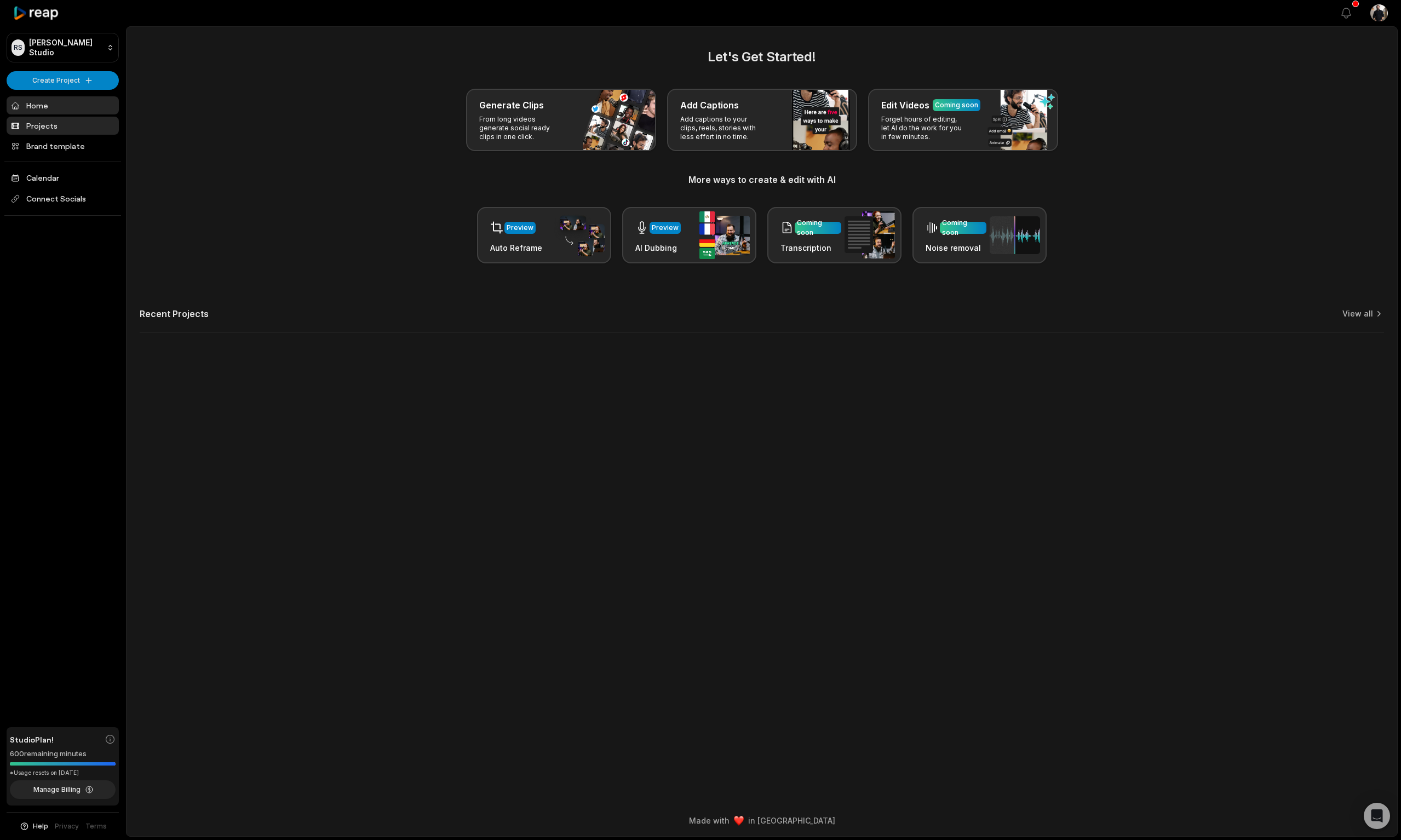
click at [51, 128] on link "Projects" at bounding box center [63, 126] width 113 height 18
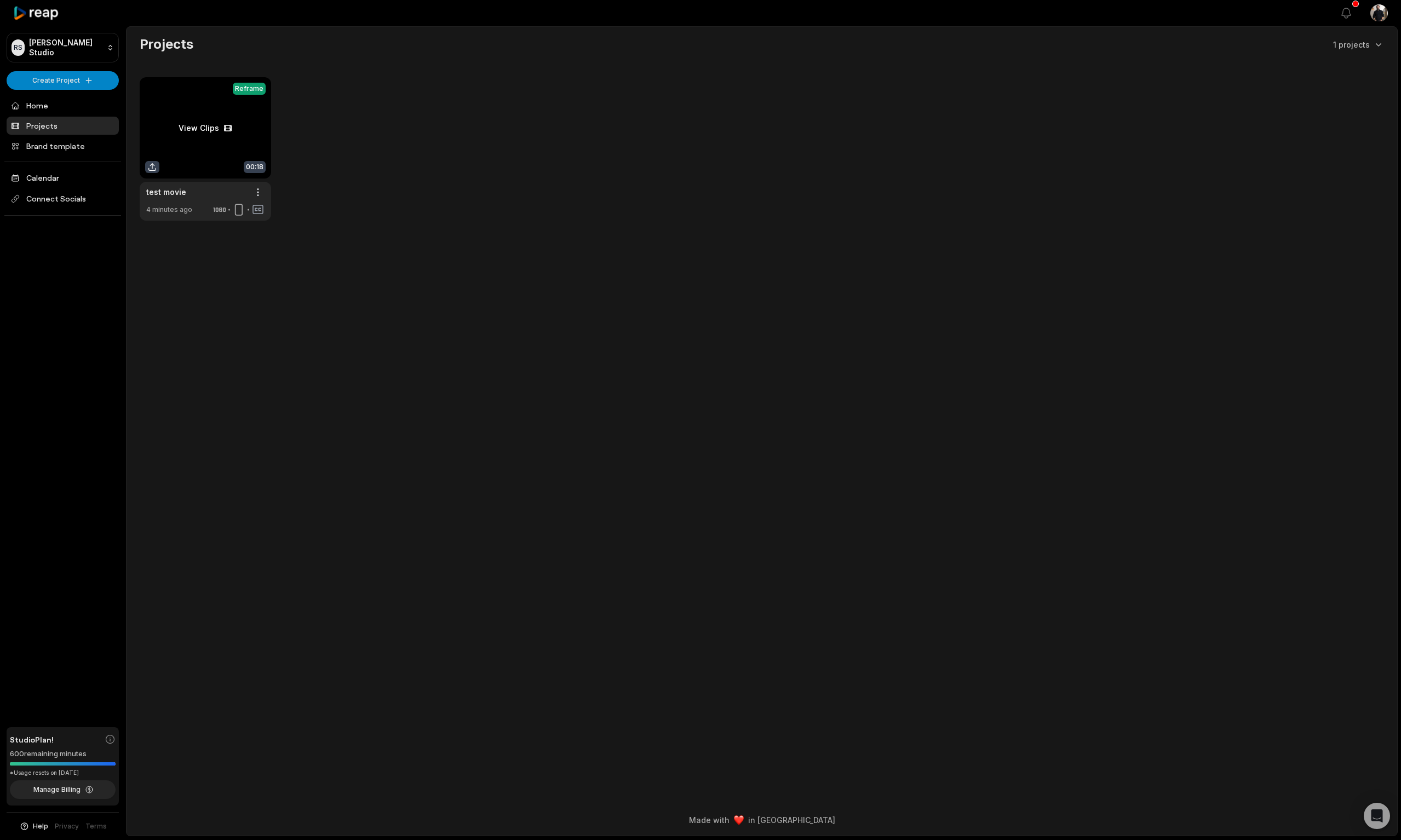
click at [200, 160] on link at bounding box center [205, 149] width 132 height 143
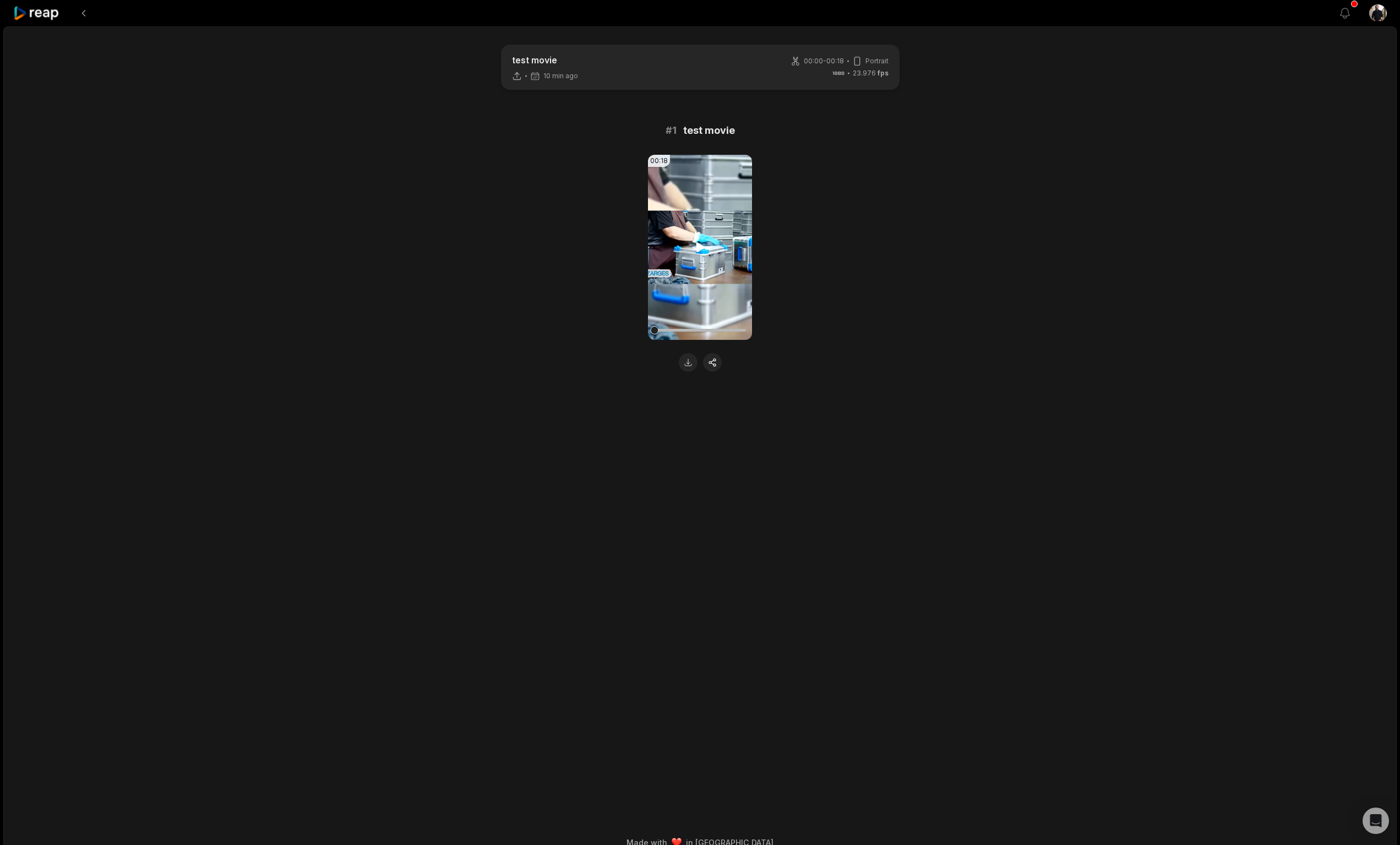
click at [691, 234] on video "Your browser does not support mp4 format." at bounding box center [700, 247] width 104 height 185
click at [82, 12] on button at bounding box center [84, 13] width 20 height 20
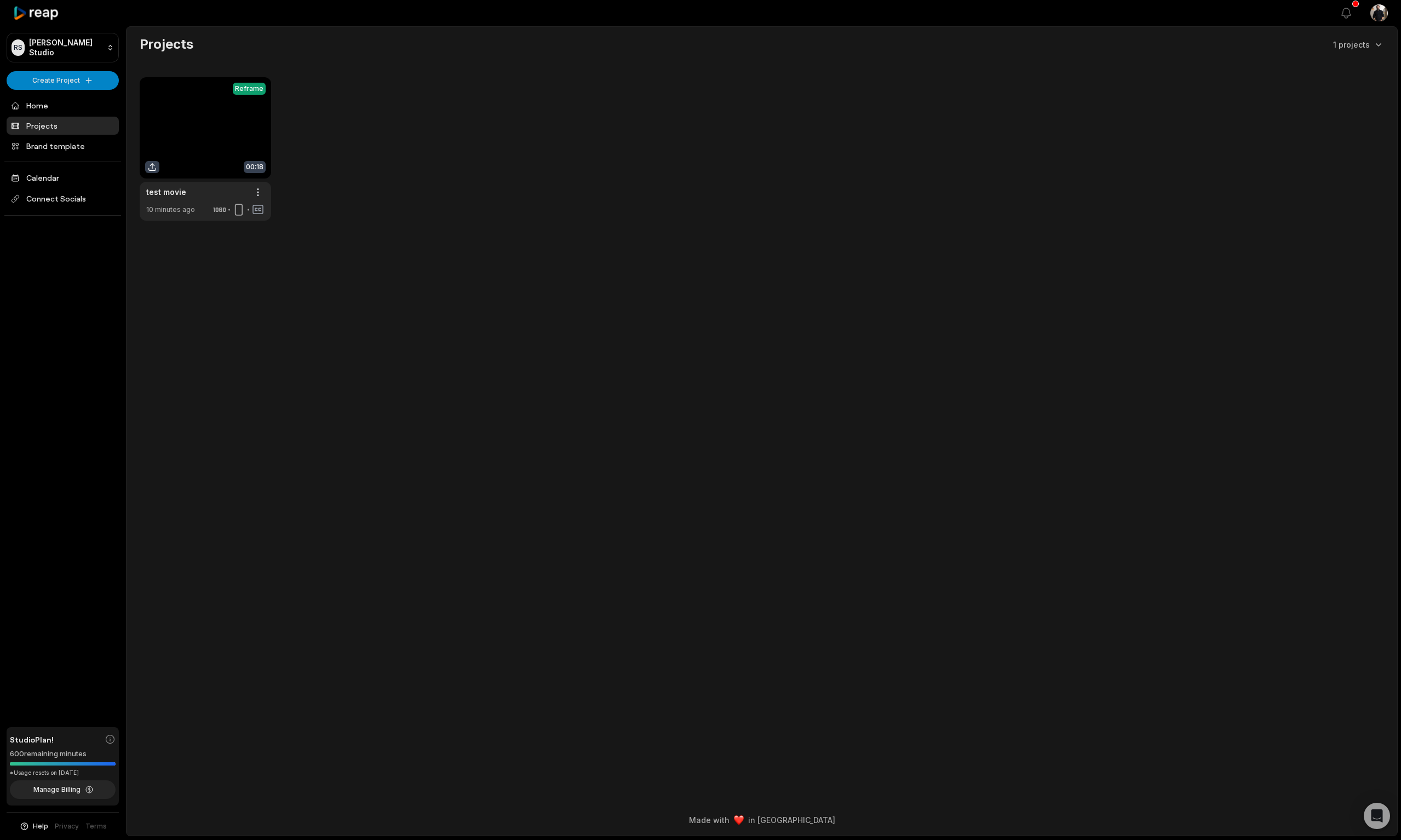
click at [280, 293] on main "Projects 1 projects View Clips Reframe 00:18 test movie Open options 10 minutes…" at bounding box center [761, 398] width 1271 height 743
click at [257, 194] on html "RS Ryan's Studio Create Project Home Projects Brand template Calendar Connect S…" at bounding box center [700, 420] width 1401 height 840
click at [424, 187] on html "RS Ryan's Studio Create Project Home Projects Brand template Calendar Connect S…" at bounding box center [700, 420] width 1401 height 840
click at [70, 76] on html "RS Ryan's Studio Create Project Home Projects Brand template Calendar Connect S…" at bounding box center [700, 420] width 1401 height 840
click at [273, 320] on html "RS Ryan's Studio Create Project Home Projects Brand template Calendar Connect S…" at bounding box center [700, 420] width 1401 height 840
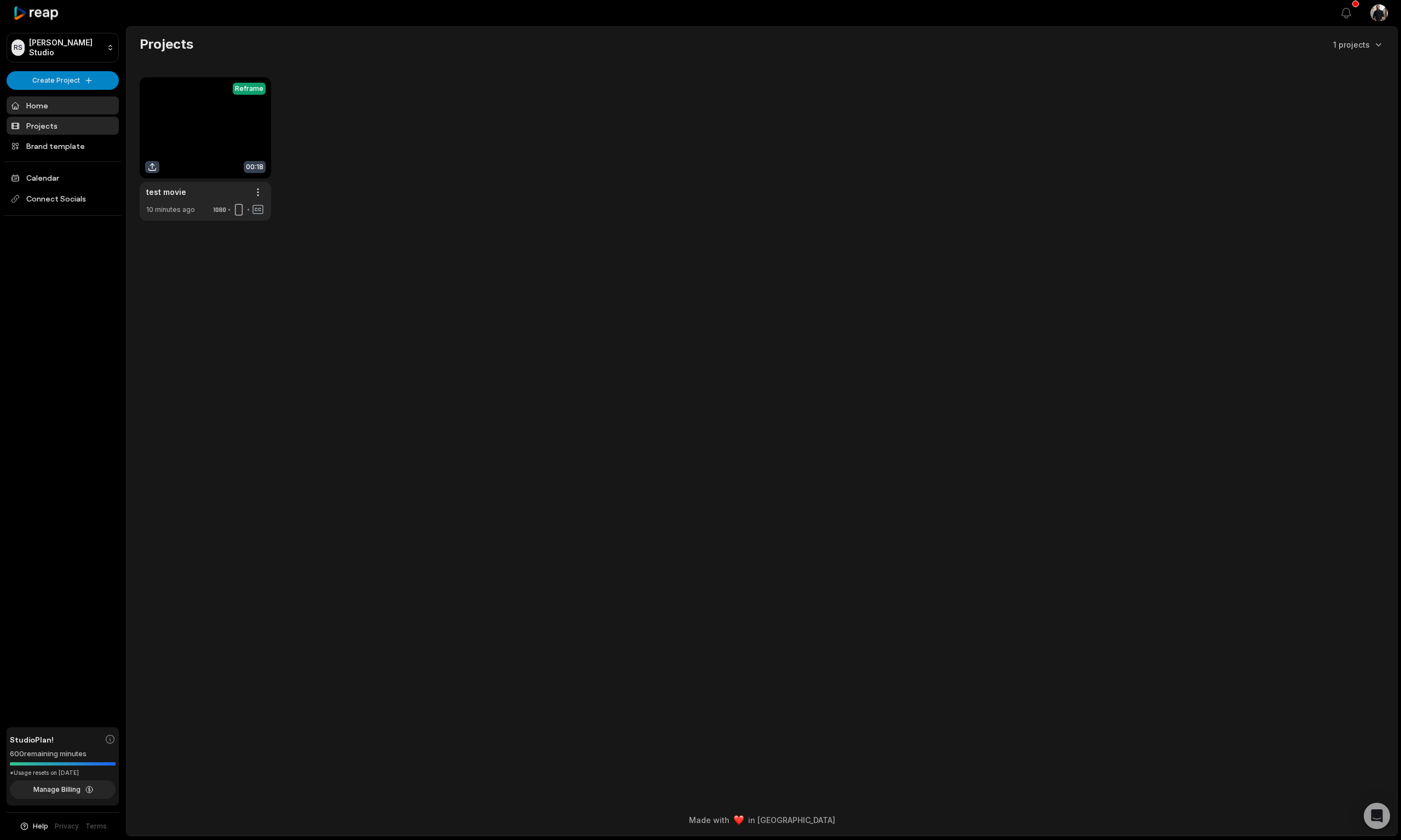
click at [33, 106] on link "Home" at bounding box center [63, 106] width 113 height 18
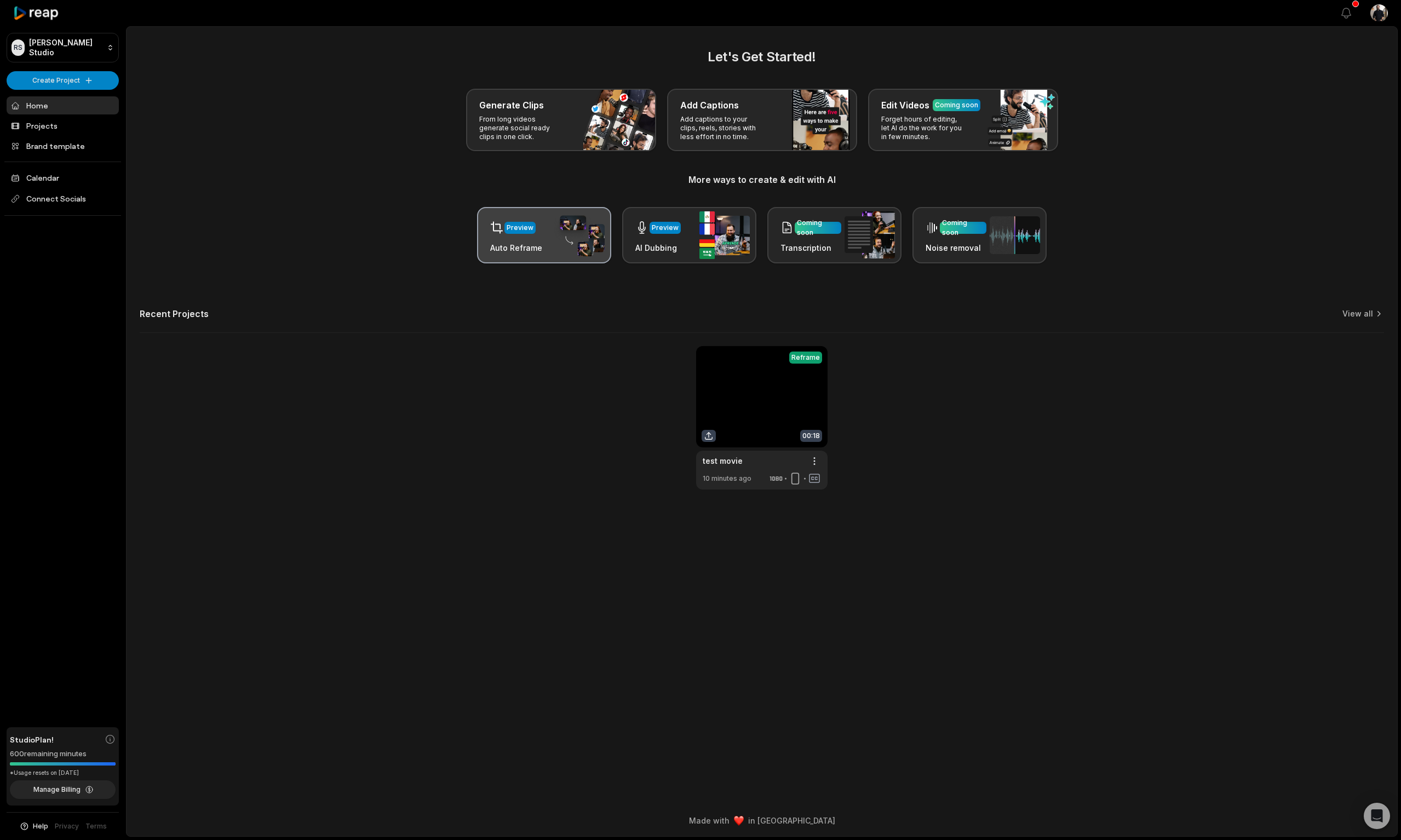
click at [558, 235] on img at bounding box center [580, 236] width 51 height 43
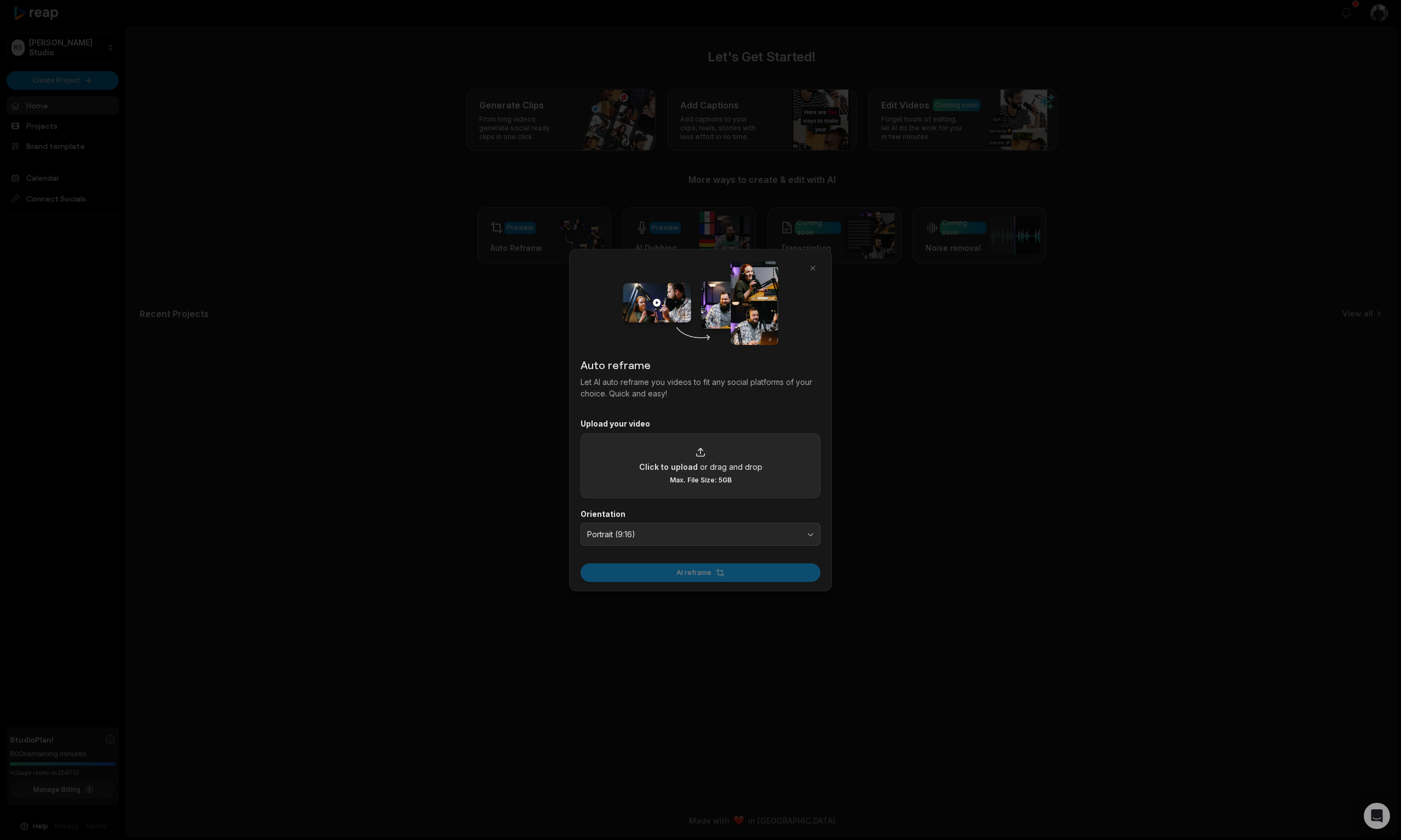
click at [706, 449] on div "Click to upload or drag and drop Max. File Size: 5GB" at bounding box center [701, 465] width 123 height 38
click at [0, 0] on input "Click to upload or drag and drop Max. File Size: 5GB" at bounding box center [0, 0] width 0 height 0
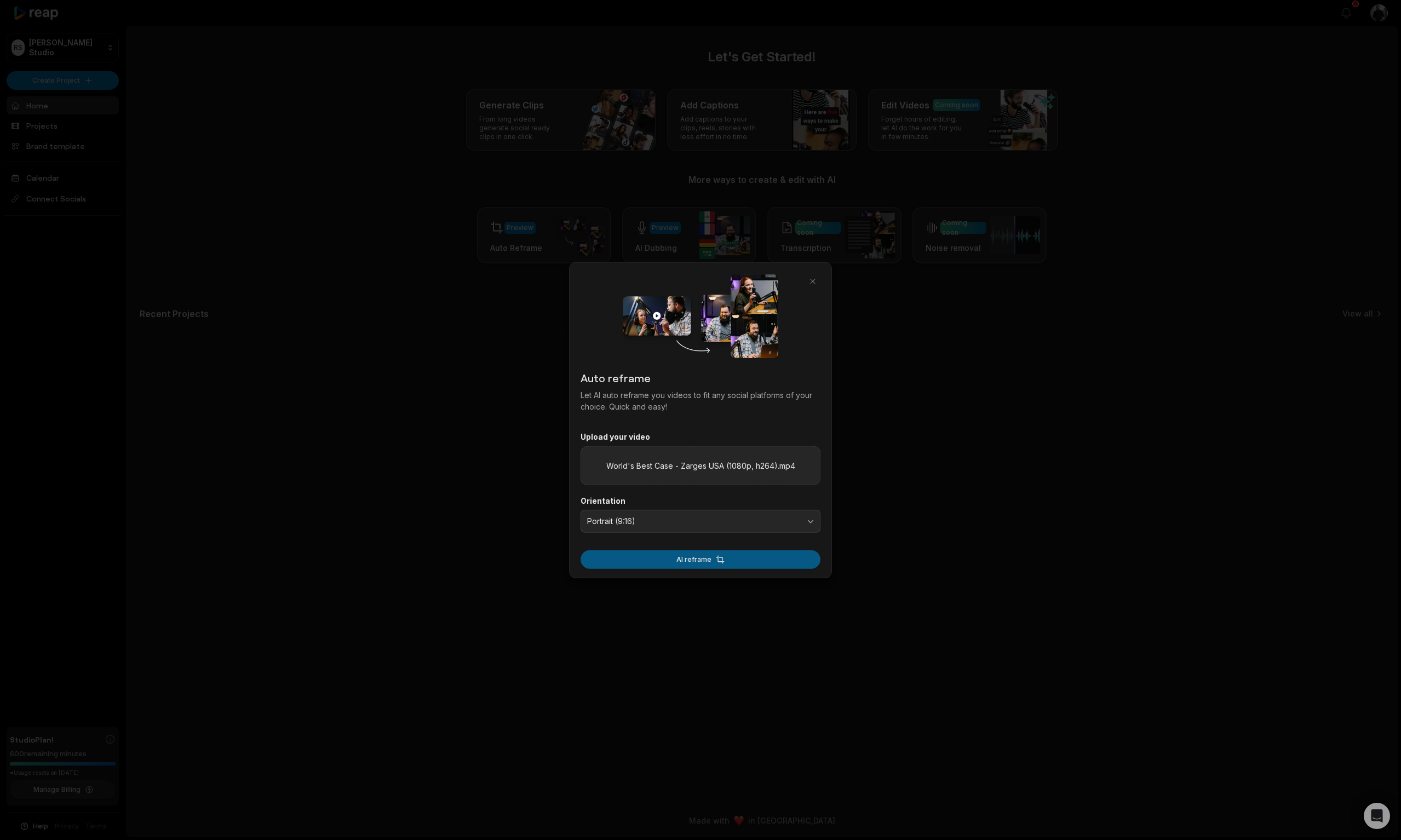
click at [702, 557] on button "AI reframe" at bounding box center [700, 559] width 240 height 18
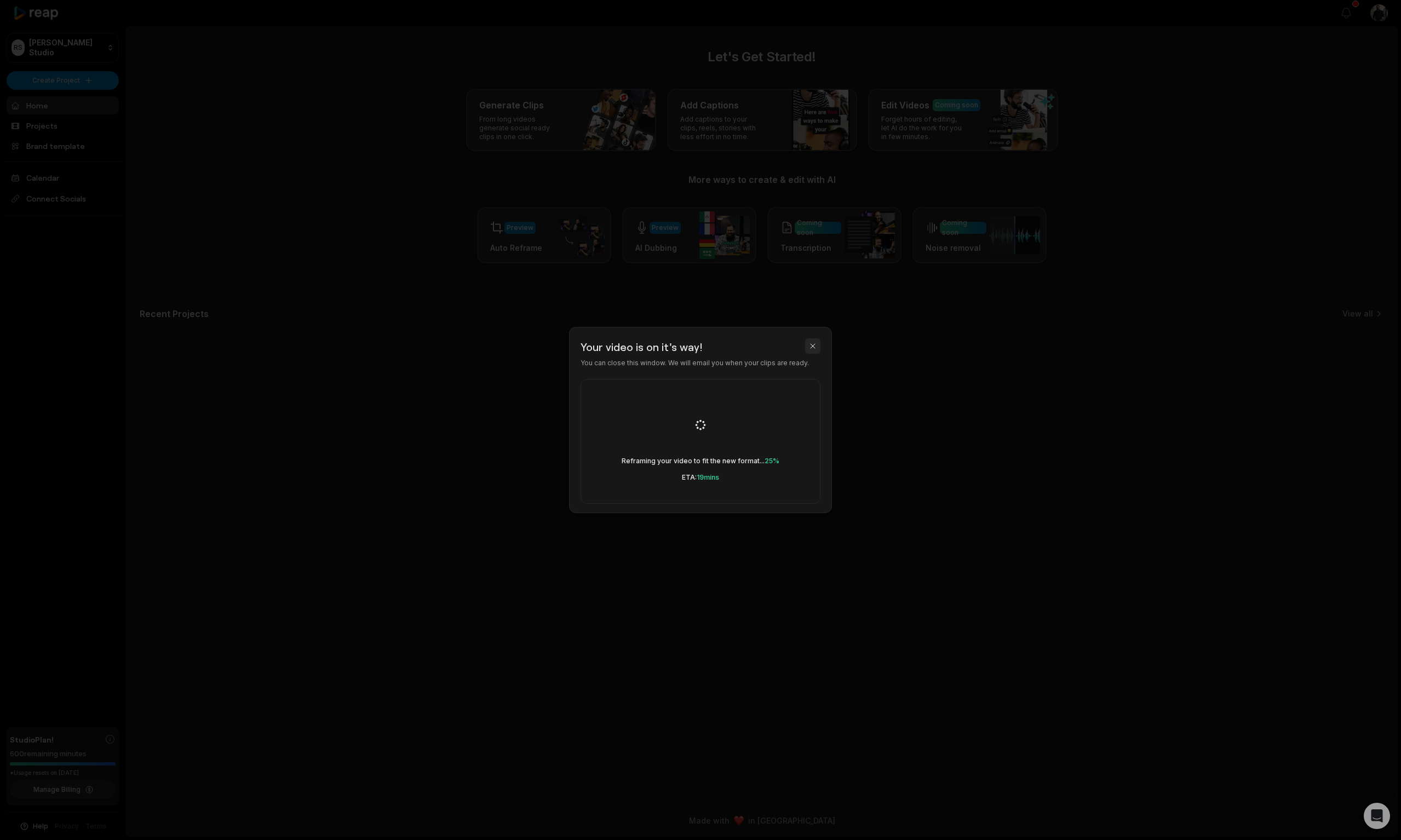
click at [812, 346] on button "button" at bounding box center [813, 346] width 15 height 15
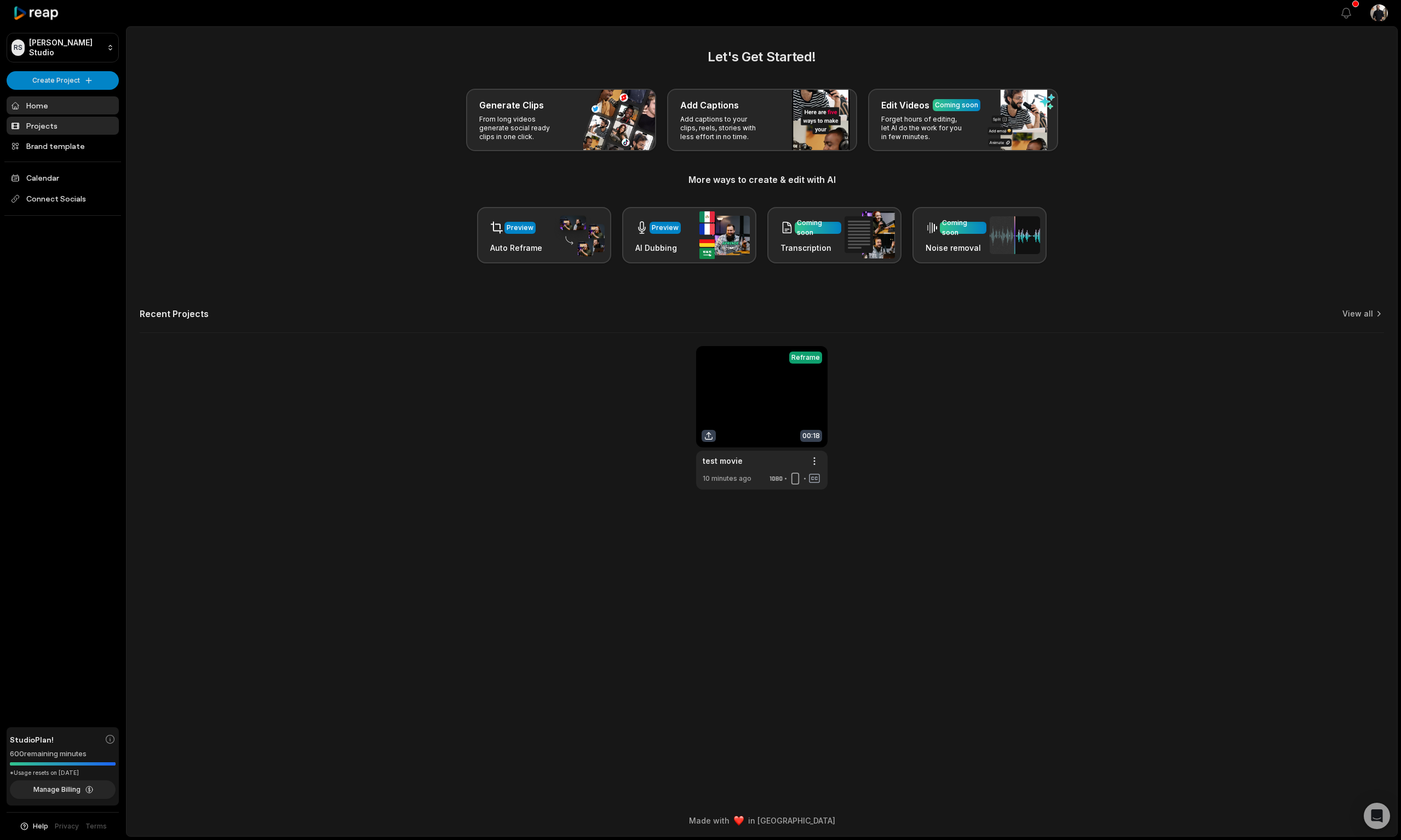
click at [38, 125] on link "Projects" at bounding box center [63, 126] width 113 height 18
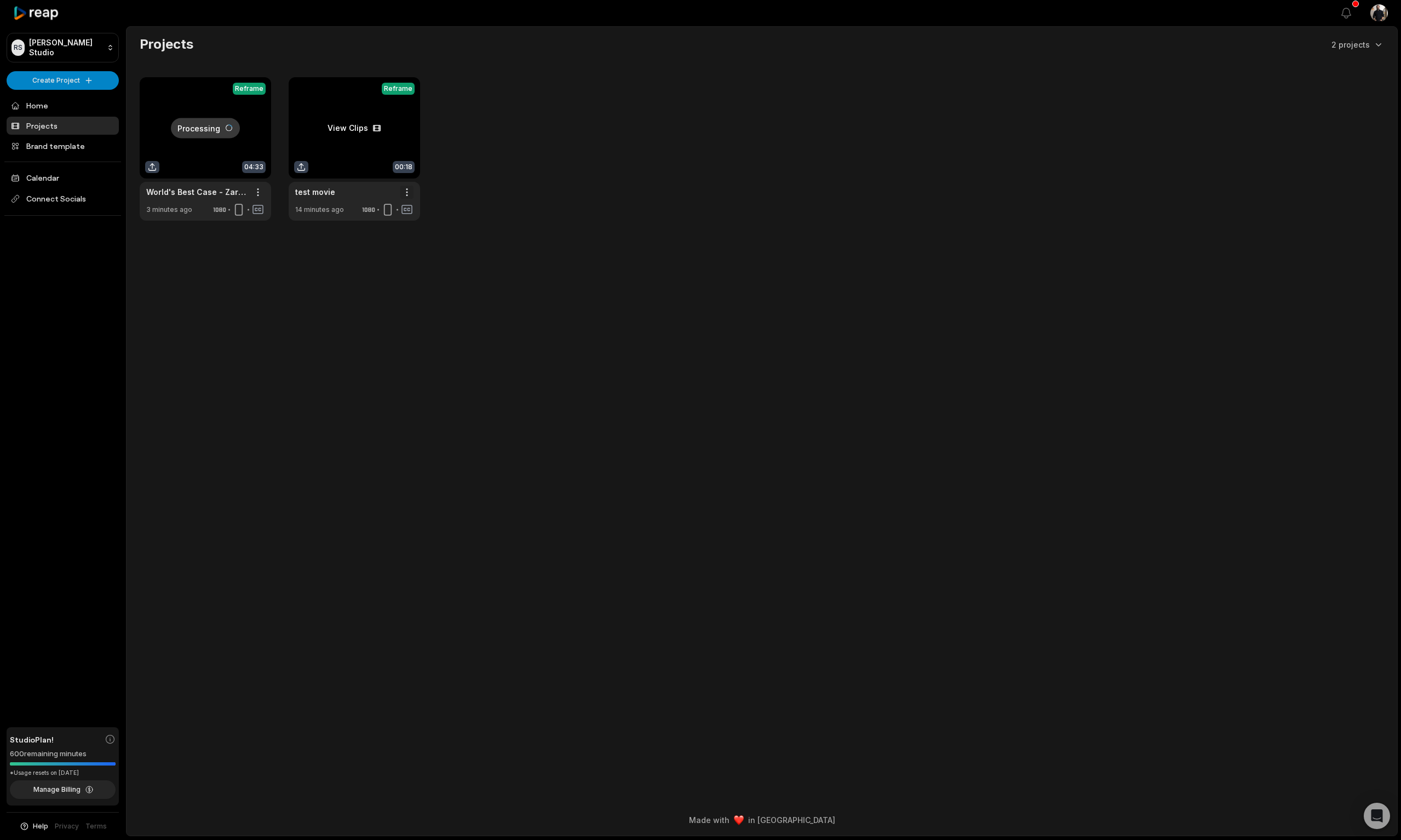
click at [401, 190] on html "[PERSON_NAME] Studio Create Project Home Projects Brand template Calendar Conne…" at bounding box center [700, 420] width 1401 height 840
click at [393, 227] on div "Delete" at bounding box center [375, 231] width 70 height 18
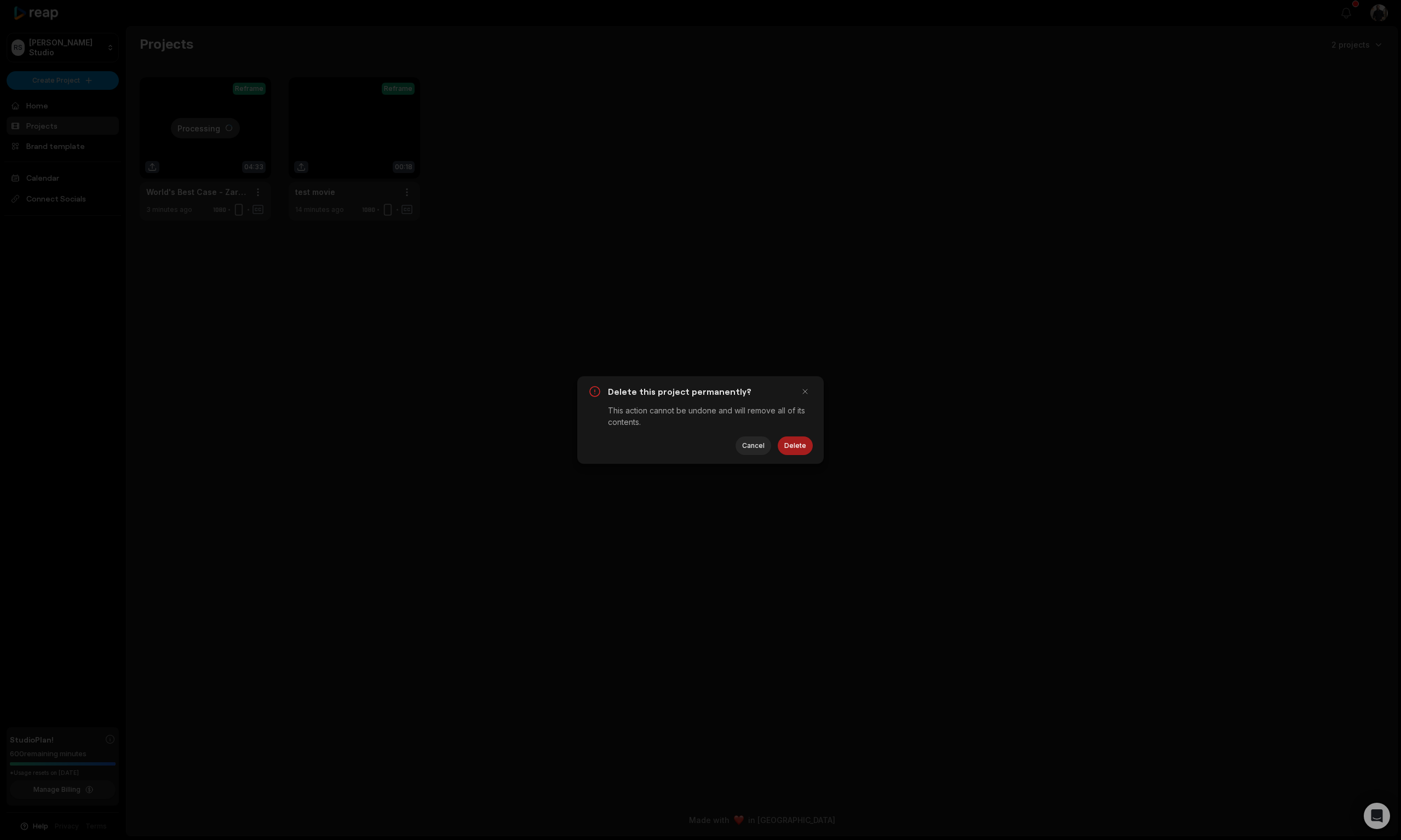
click at [794, 449] on button "Delete" at bounding box center [795, 446] width 35 height 18
